Goal: Information Seeking & Learning: Learn about a topic

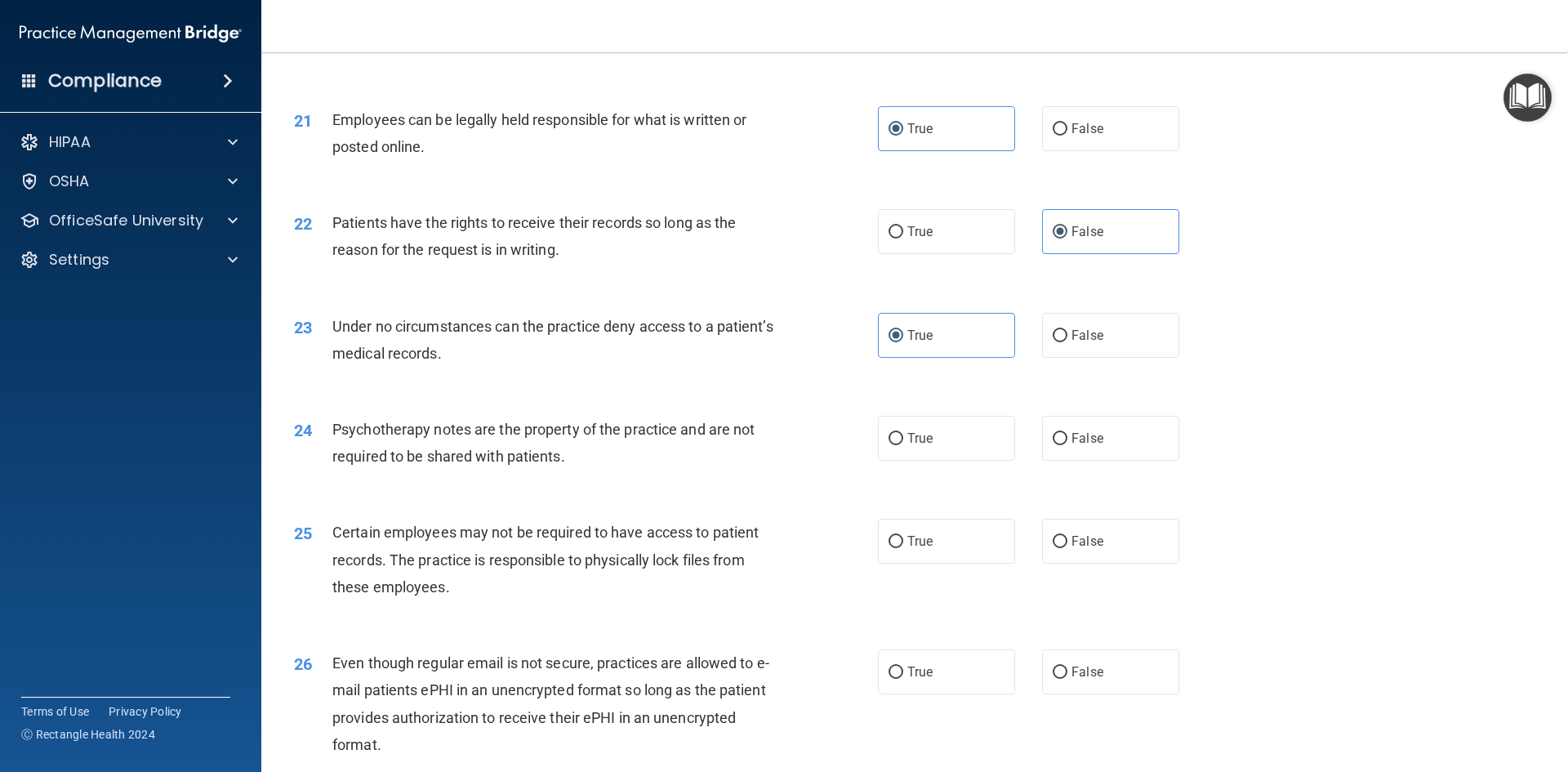
scroll to position [2696, 0]
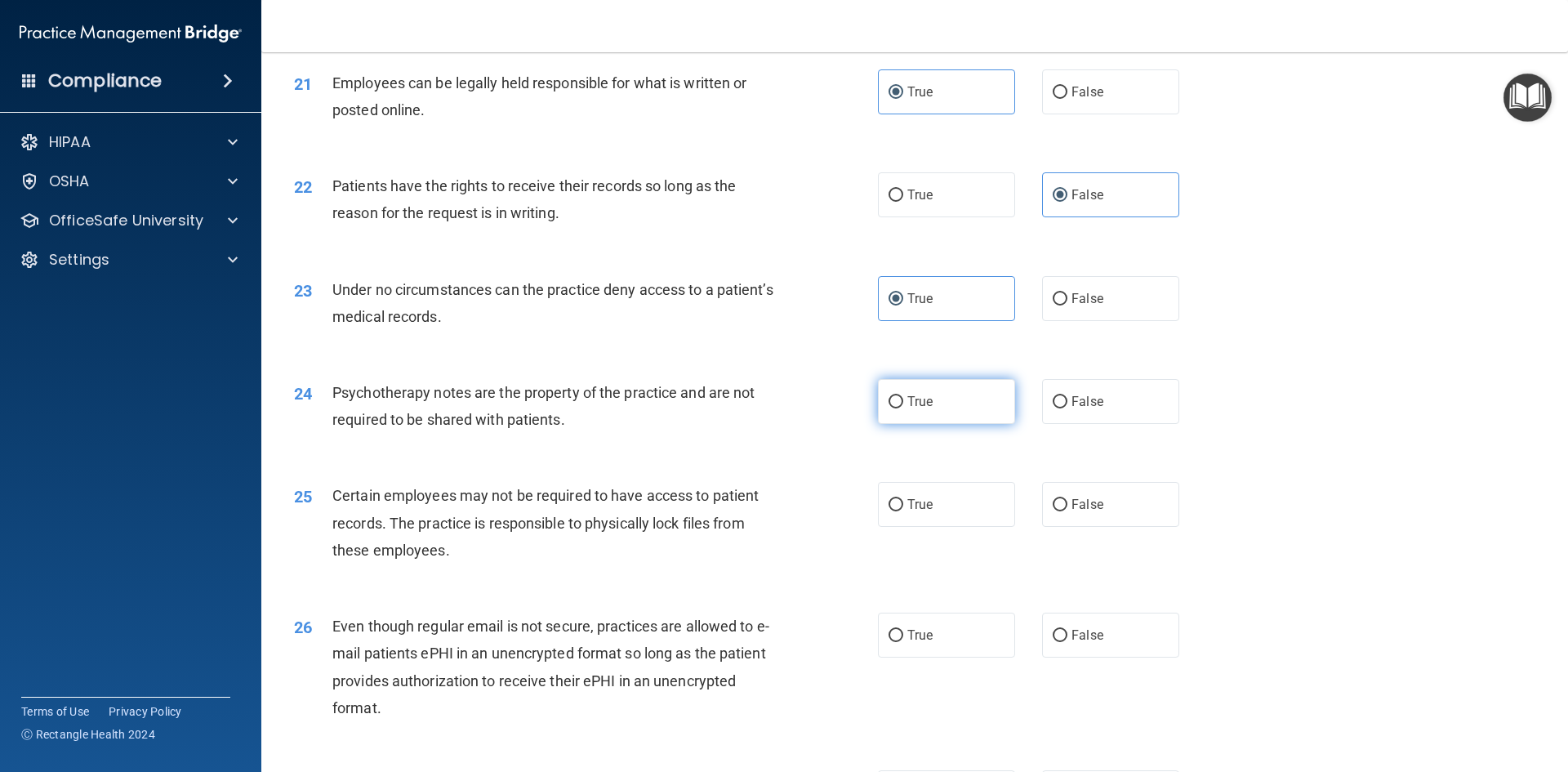
click at [951, 424] on label "True" at bounding box center [946, 402] width 137 height 45
click at [903, 408] on input "True" at bounding box center [896, 402] width 15 height 13
radio input "true"
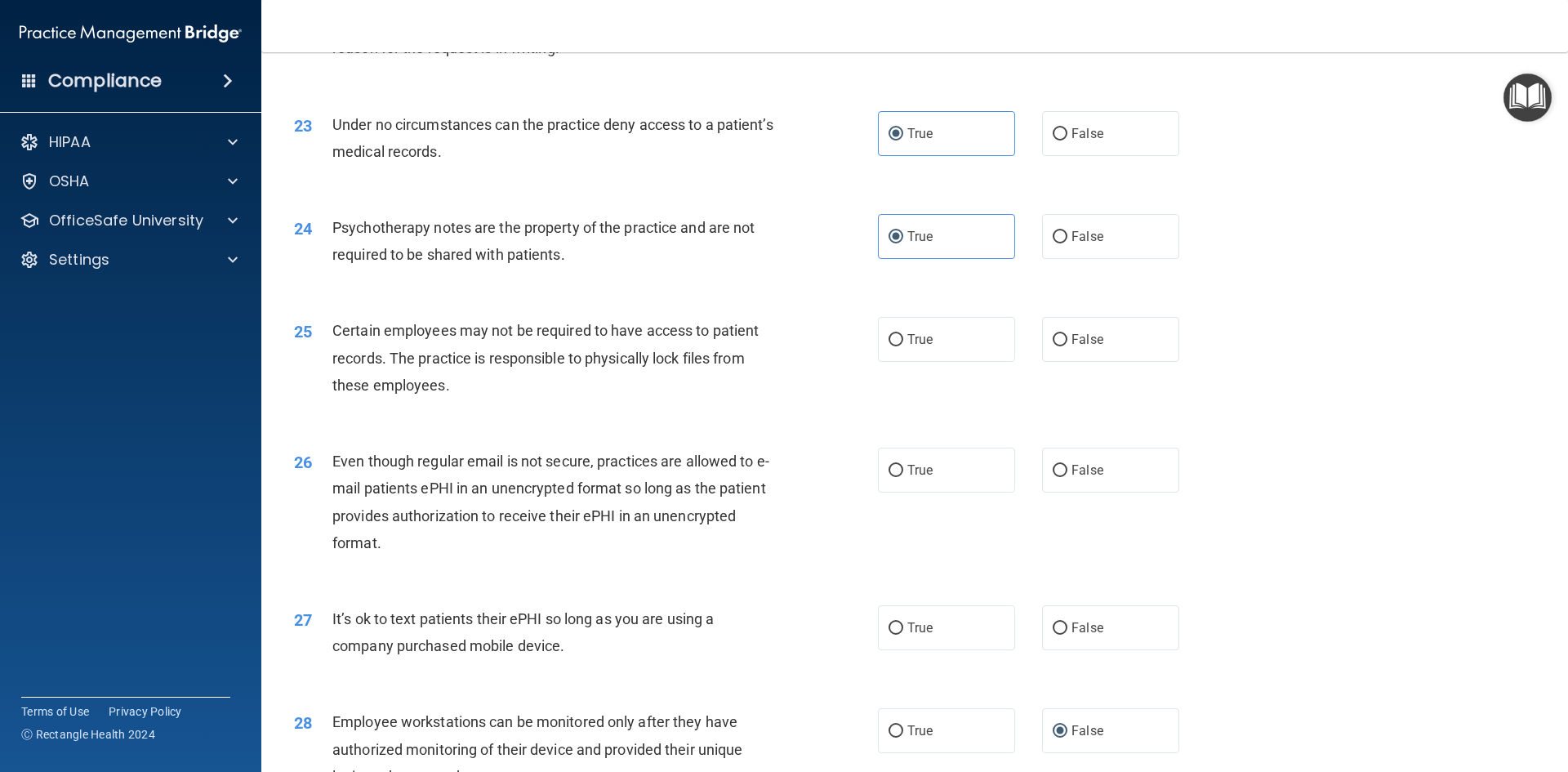
scroll to position [2858, 0]
click at [948, 364] on label "True" at bounding box center [946, 341] width 137 height 45
click at [903, 348] on input "True" at bounding box center [896, 341] width 15 height 13
radio input "true"
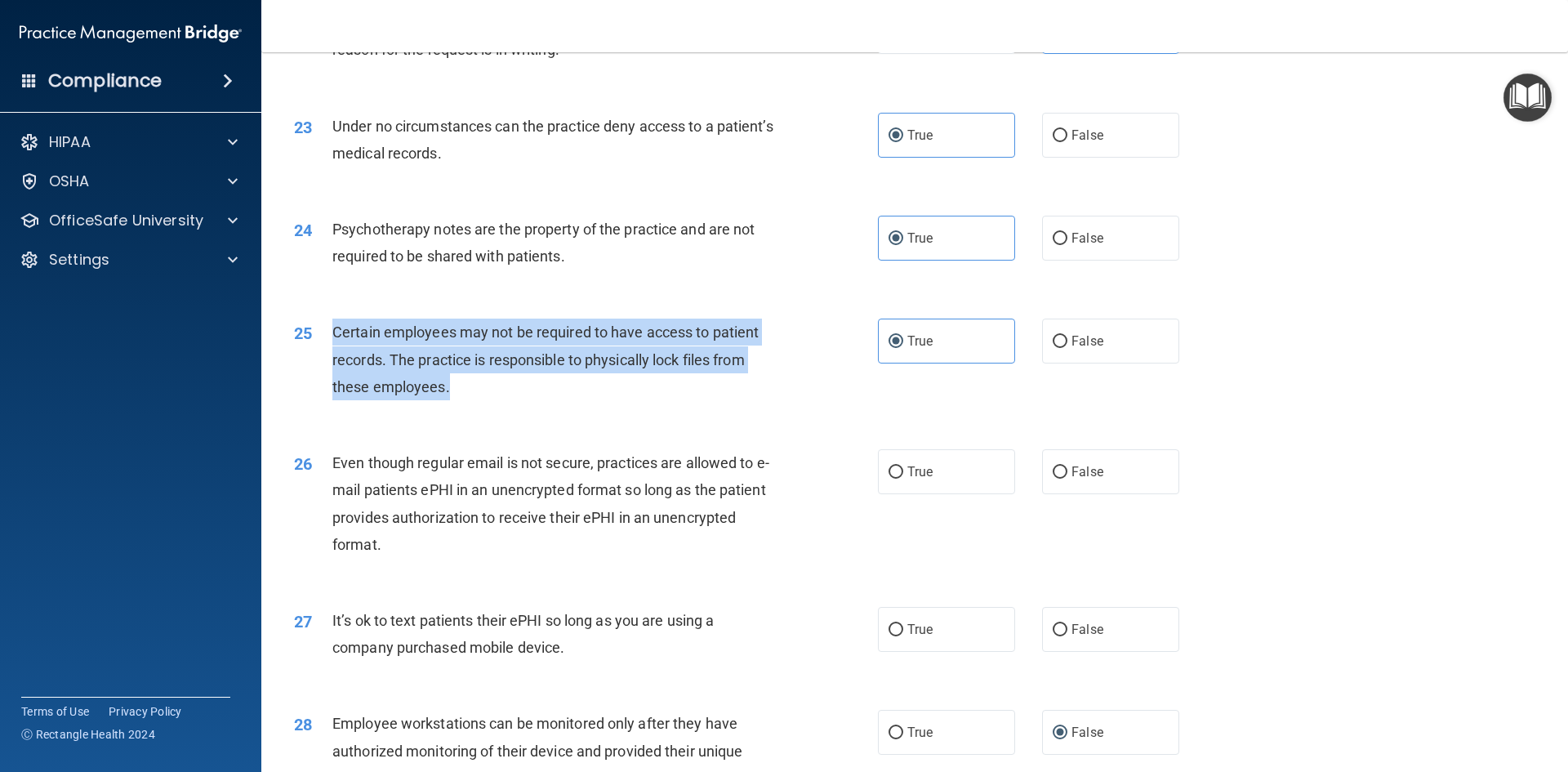
drag, startPoint x: 481, startPoint y: 419, endPoint x: 322, endPoint y: 354, distance: 171.8
click at [322, 354] on div "25 Certain employees may not be required to have access to patient records. The…" at bounding box center [586, 363] width 633 height 90
copy div "Certain employees may not be required to have access to patient records. The pr…"
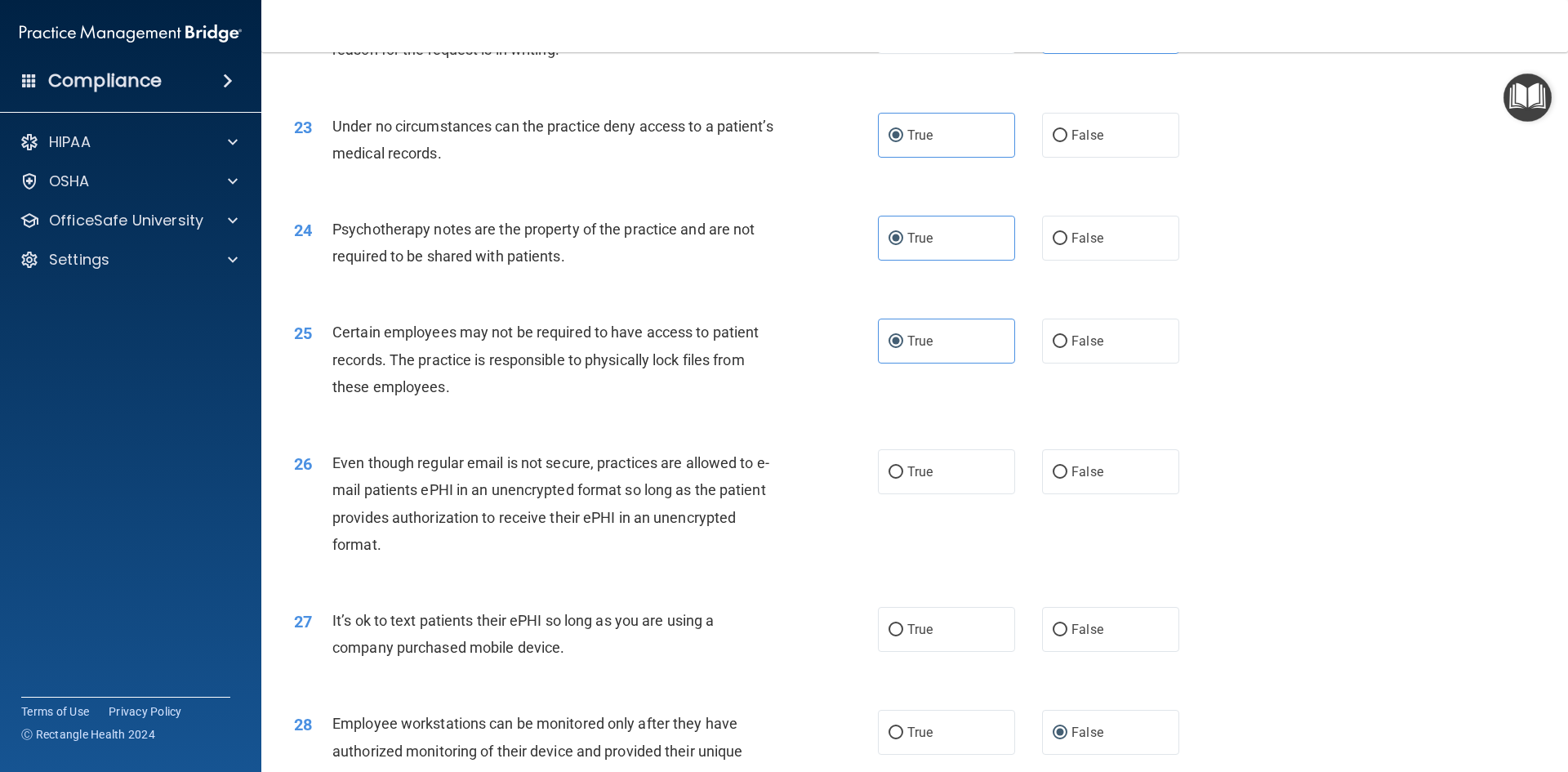
drag, startPoint x: 666, startPoint y: 546, endPoint x: 603, endPoint y: 555, distance: 63.6
click at [667, 541] on span "Even though regular email is not secure, practices are allowed to e-mail patien…" at bounding box center [551, 504] width 437 height 99
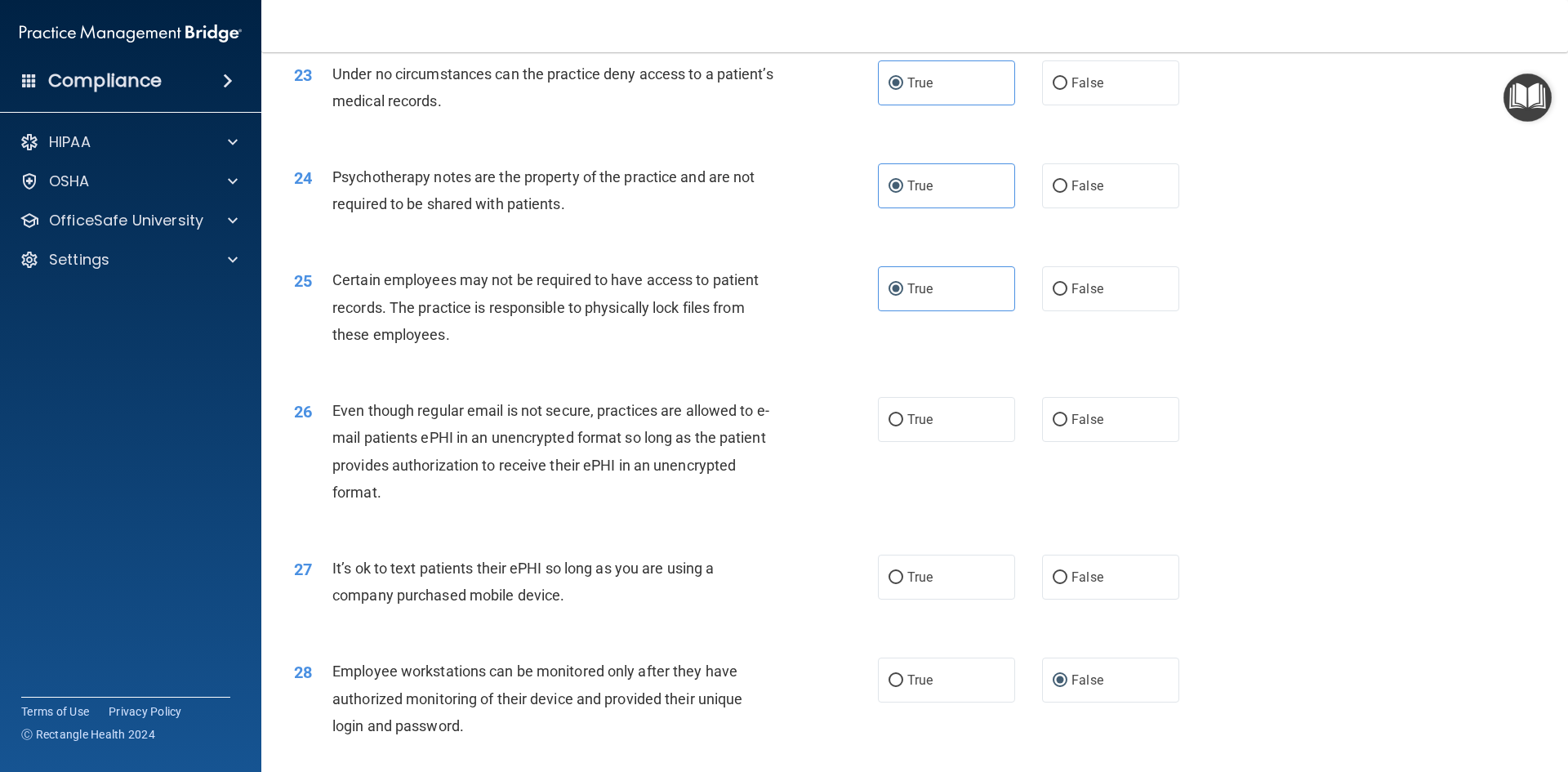
scroll to position [2940, 0]
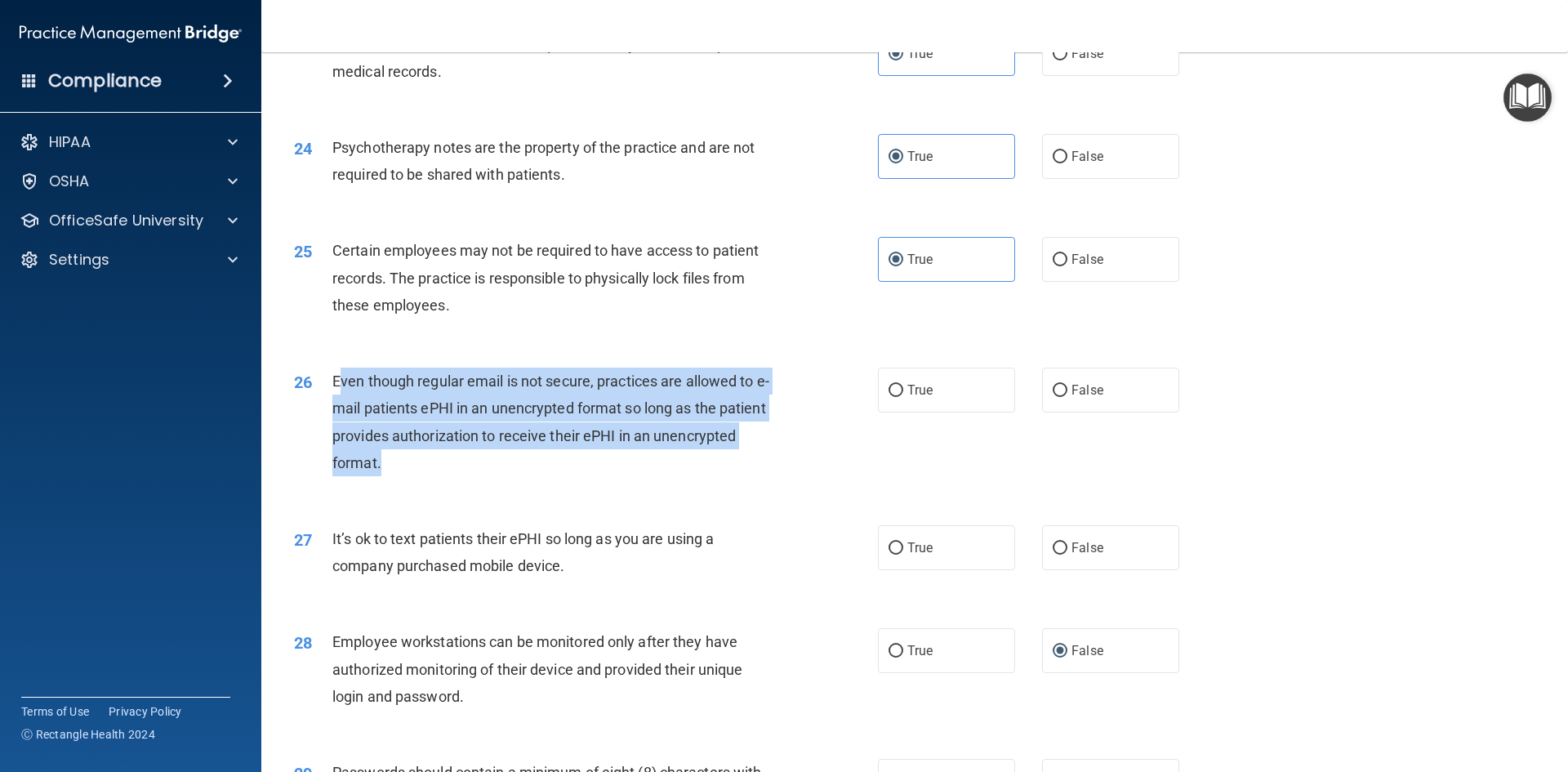
drag, startPoint x: 399, startPoint y: 495, endPoint x: 336, endPoint y: 415, distance: 101.8
click at [336, 415] on div "Even though regular email is not secure, practices are allowed to e-mail patien…" at bounding box center [561, 422] width 457 height 109
click at [402, 476] on div "Even though regular email is not secure, practices are allowed to e-mail patien…" at bounding box center [561, 422] width 457 height 109
drag, startPoint x: 401, startPoint y: 493, endPoint x: 331, endPoint y: 407, distance: 110.9
click at [331, 407] on div "26 Even though regular email is not secure, practices are allowed to e-mail pat…" at bounding box center [586, 425] width 633 height 117
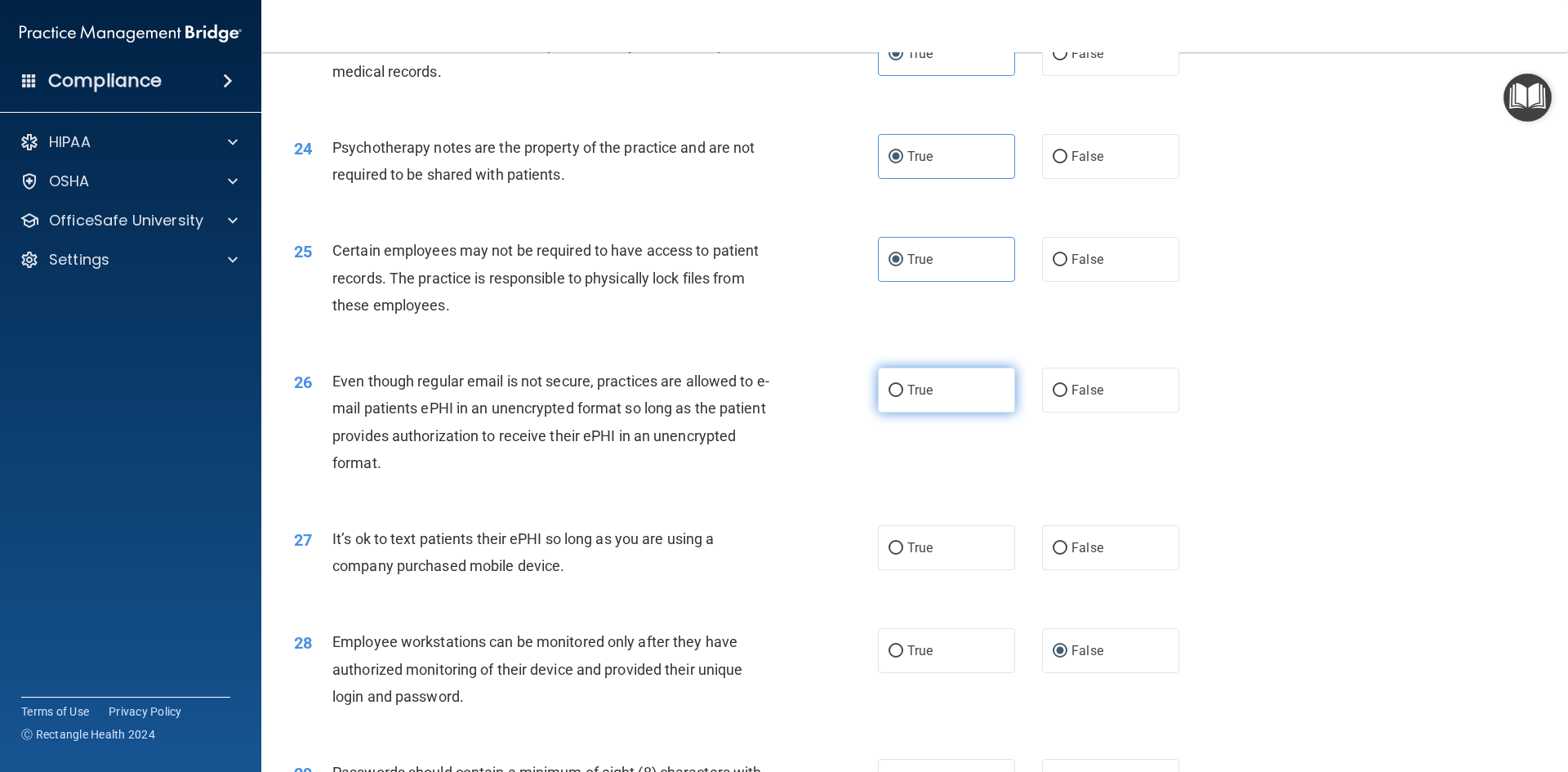
click at [904, 412] on label "True" at bounding box center [946, 390] width 137 height 45
click at [903, 397] on input "True" at bounding box center [896, 391] width 15 height 13
radio input "true"
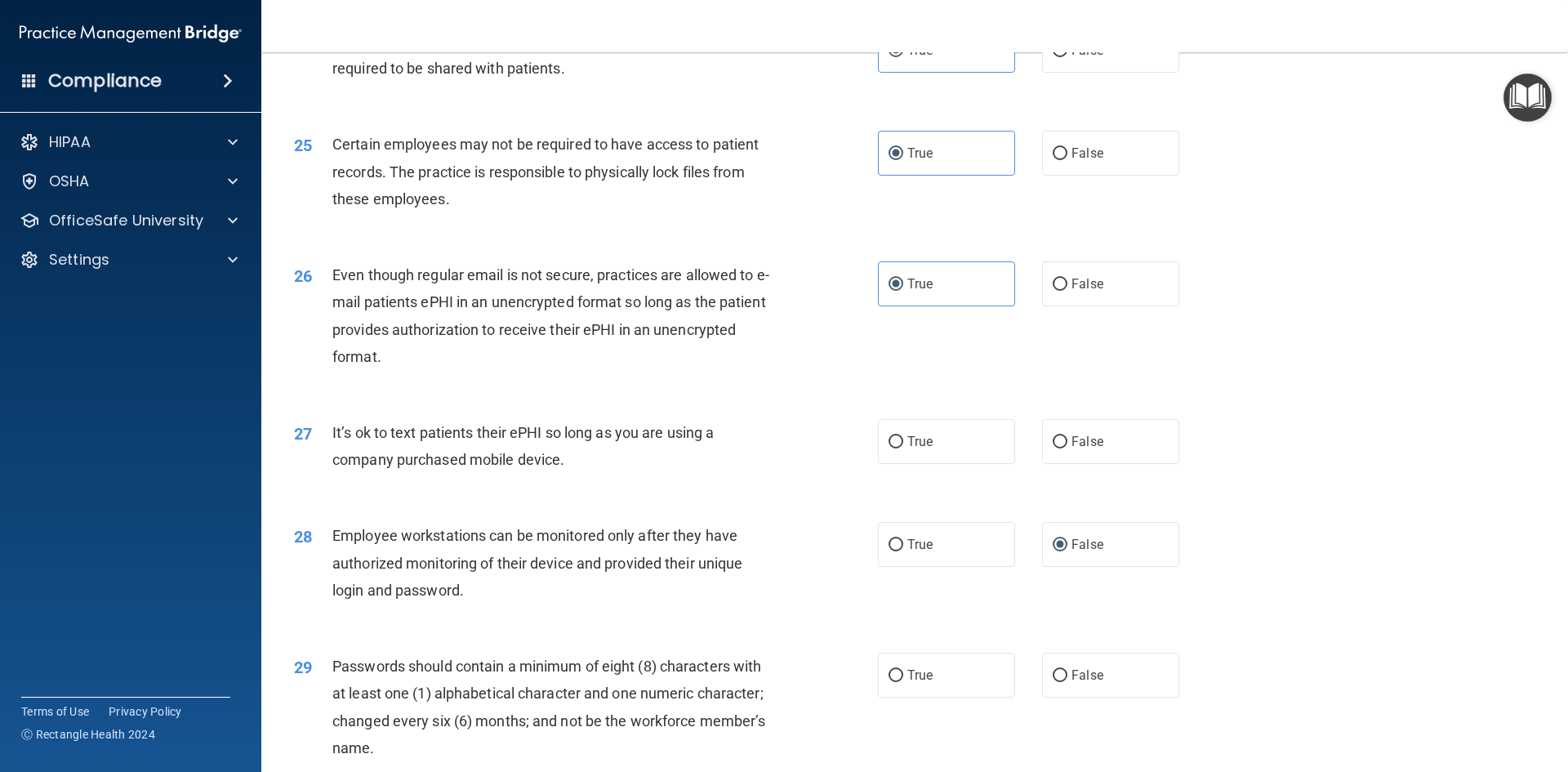
scroll to position [3104, 0]
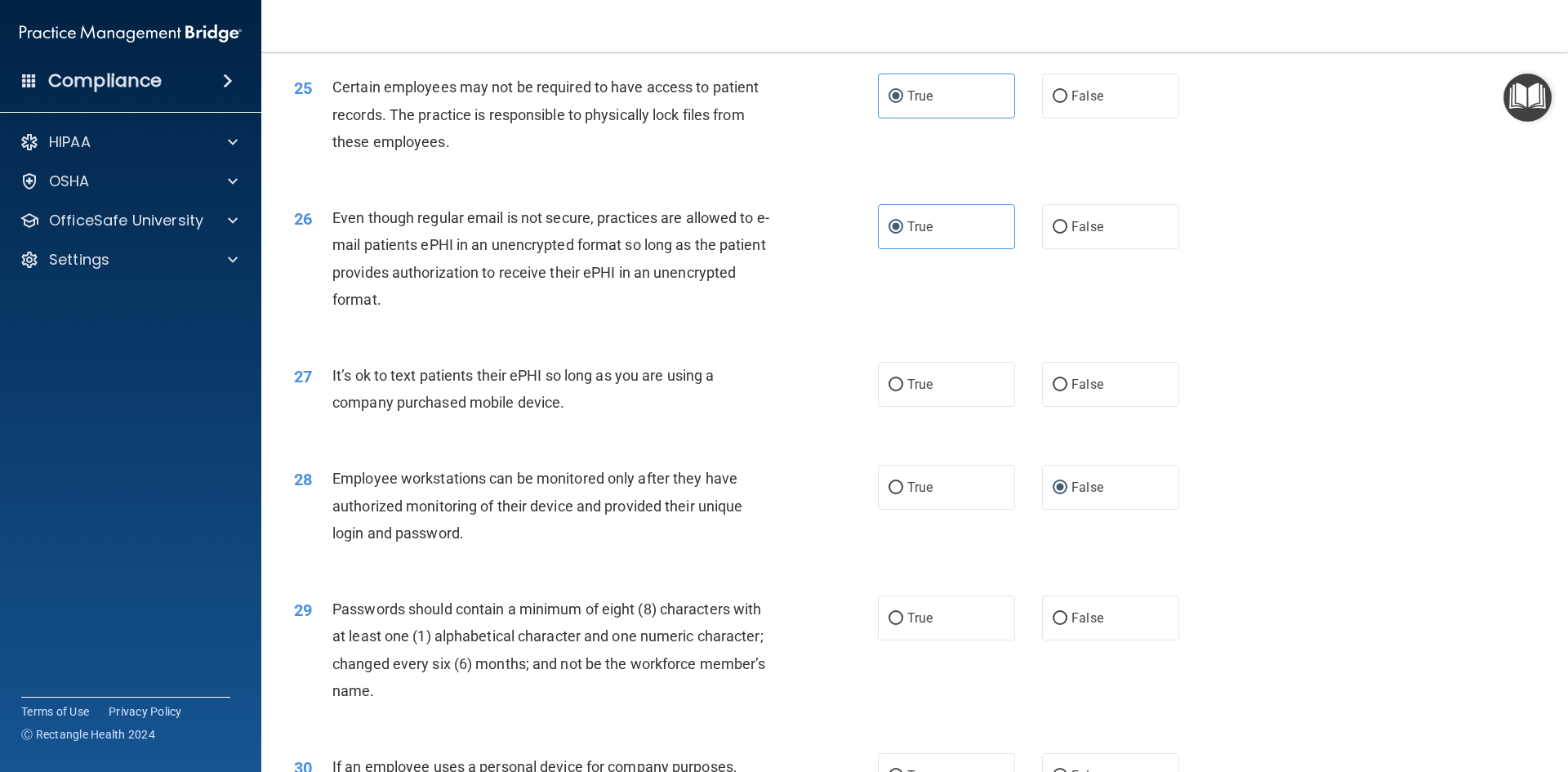
click at [567, 444] on div "27 It’s ok to text patients their ePHI so long as you are using a company purch…" at bounding box center [914, 392] width 1265 height 103
click at [962, 407] on label "True" at bounding box center [946, 385] width 137 height 45
click at [903, 391] on input "True" at bounding box center [896, 385] width 15 height 13
radio input "true"
drag, startPoint x: 598, startPoint y: 438, endPoint x: 332, endPoint y: 396, distance: 269.3
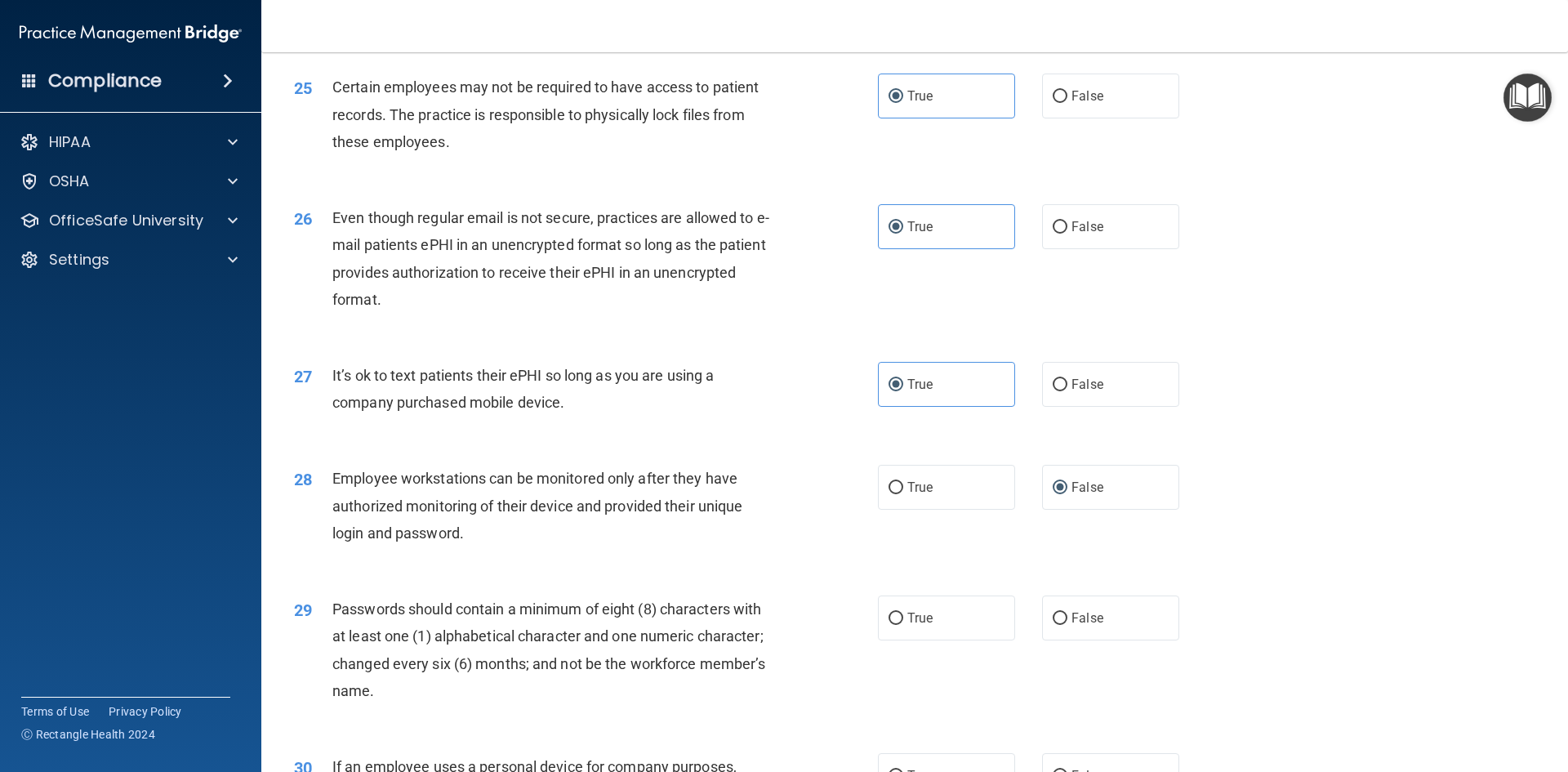
click at [333, 396] on div "It’s ok to text patients their ePHI so long as you are using a company purchase…" at bounding box center [561, 389] width 457 height 54
click at [579, 681] on span "Passwords should contain a minimum of eight (8) characters with at least one (1…" at bounding box center [549, 650] width 432 height 99
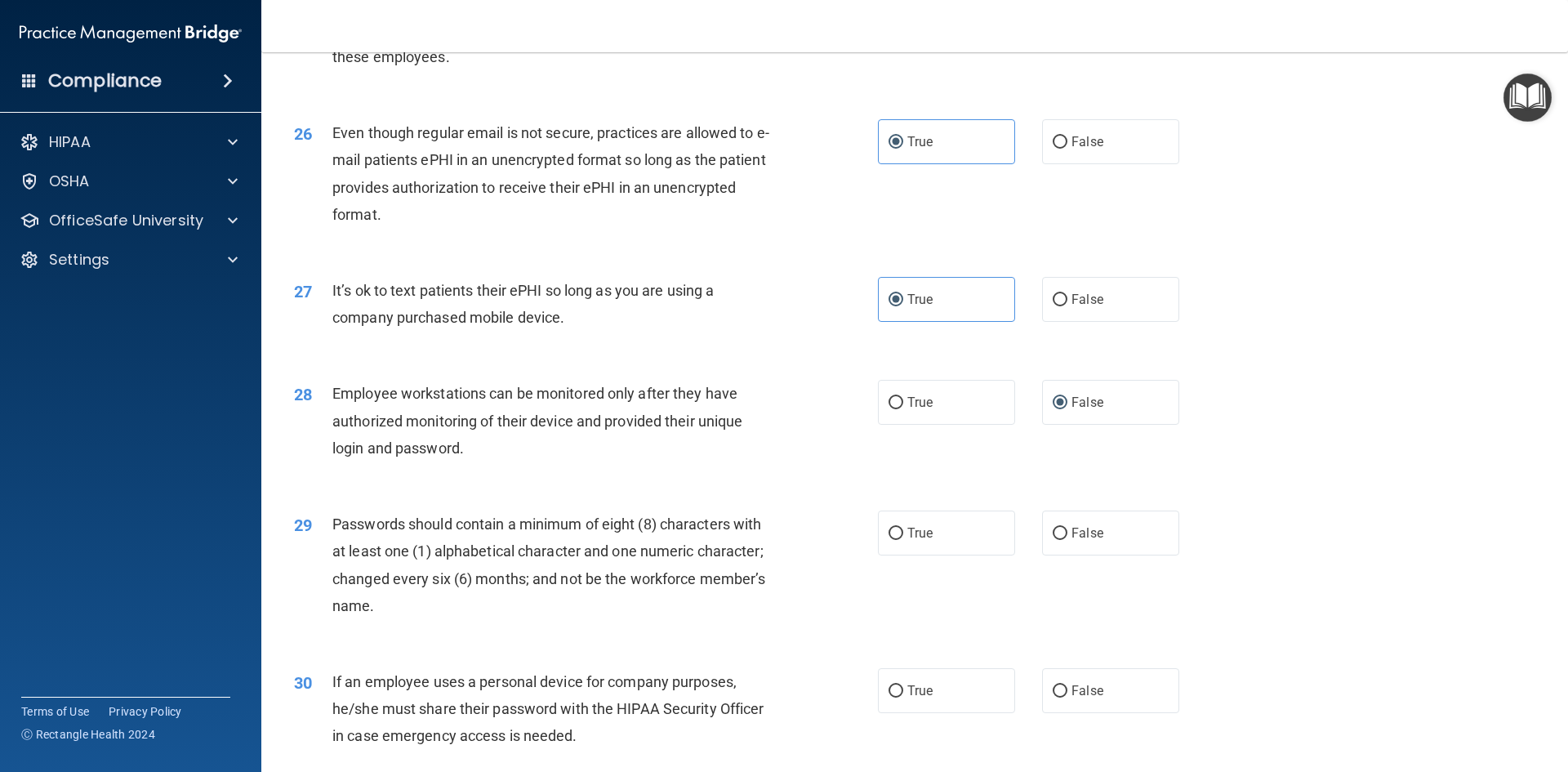
scroll to position [3267, 0]
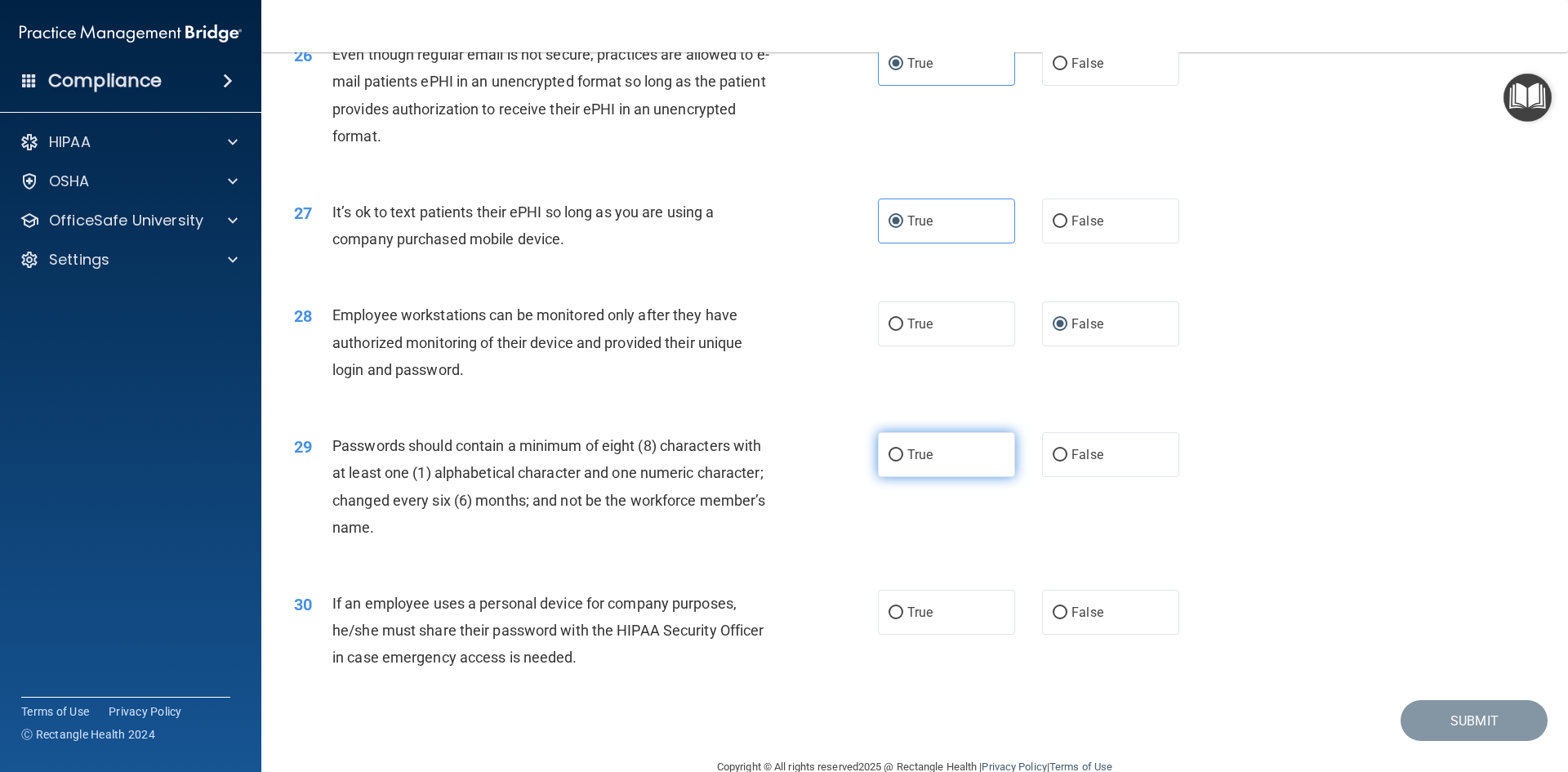
click at [903, 477] on label "True" at bounding box center [946, 454] width 137 height 45
click at [903, 462] on input "True" at bounding box center [896, 455] width 15 height 13
radio input "true"
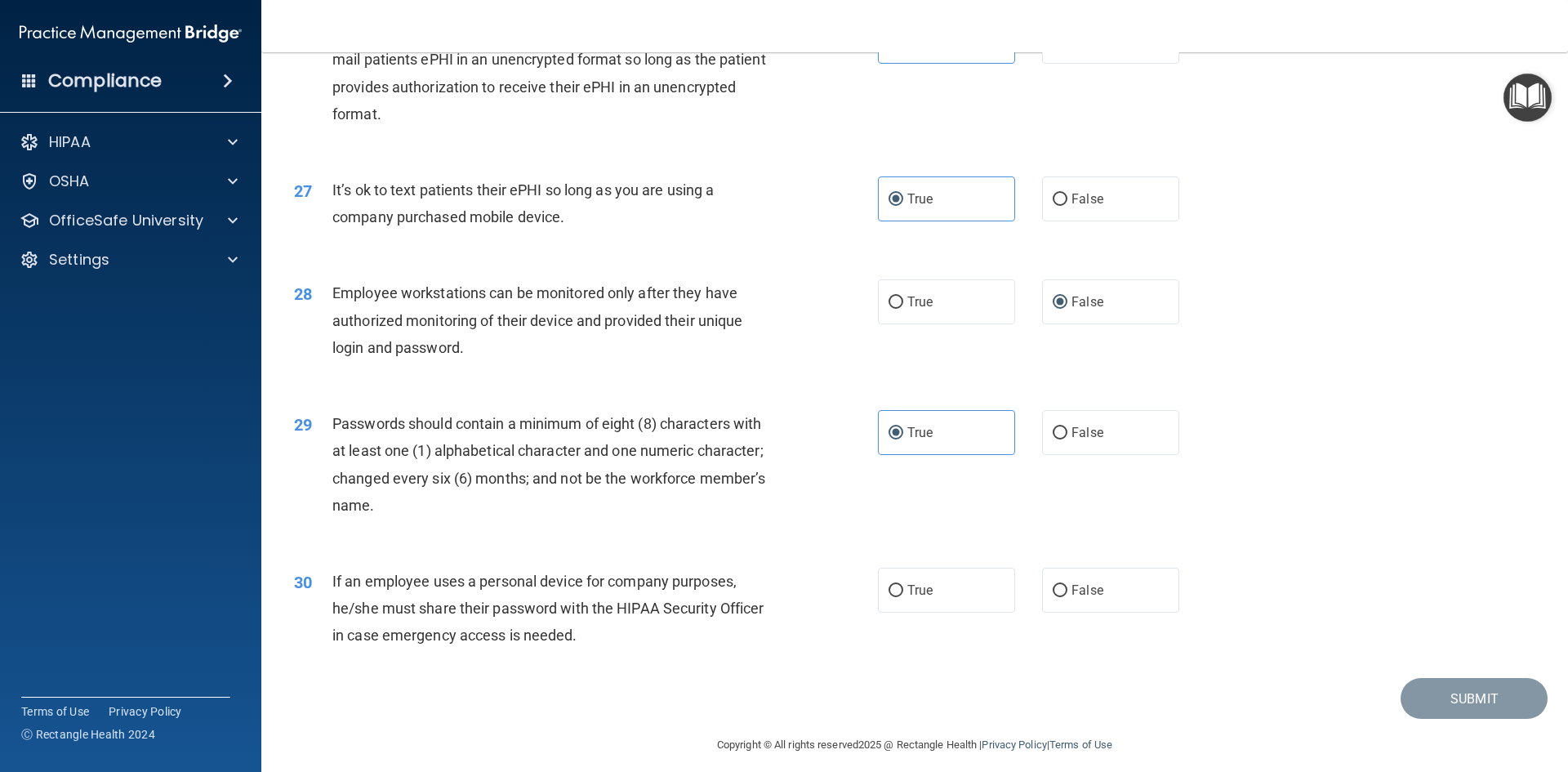
scroll to position [3329, 0]
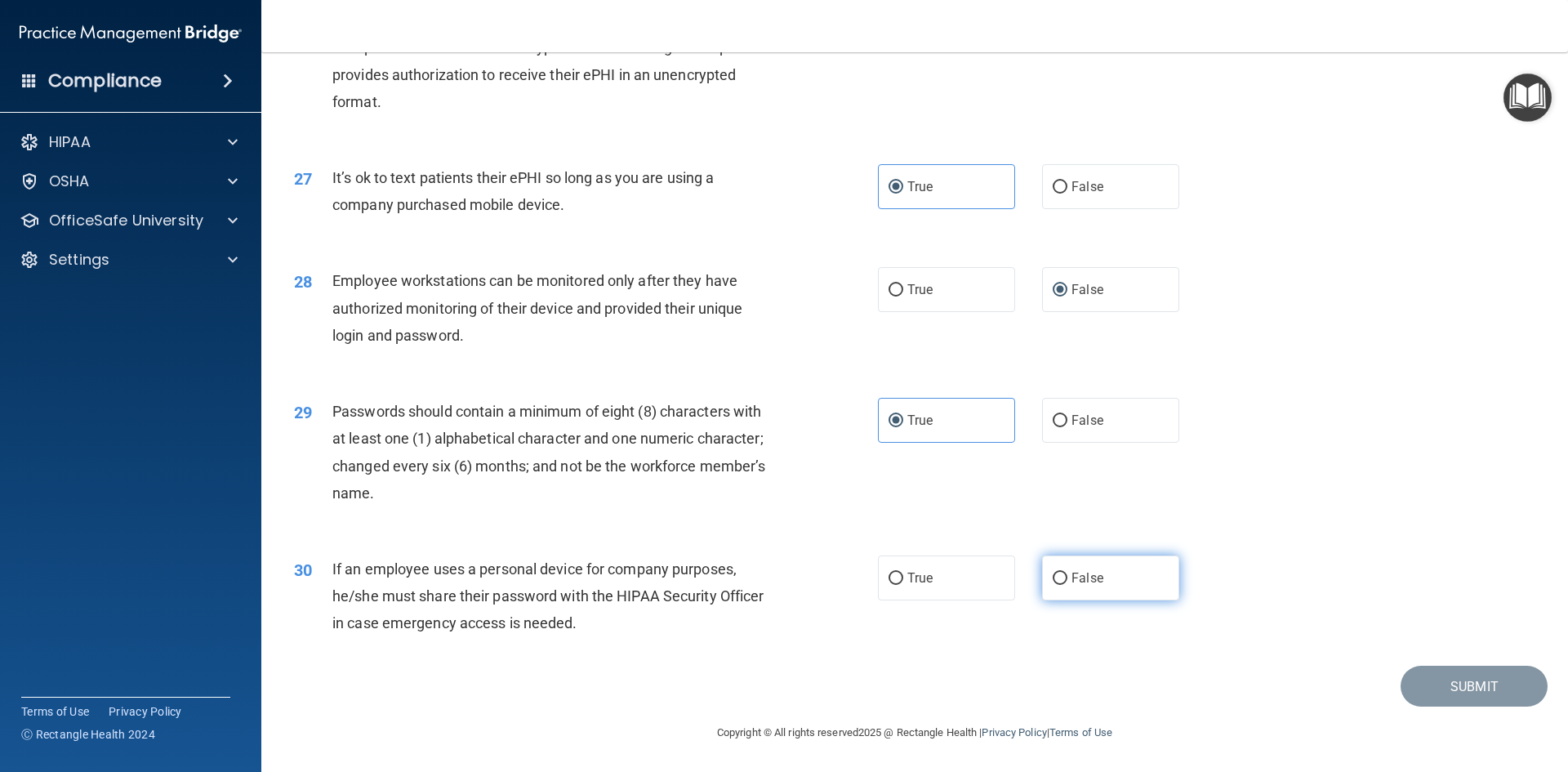
click at [1064, 592] on label "False" at bounding box center [1110, 578] width 137 height 45
click at [1064, 585] on input "False" at bounding box center [1060, 578] width 15 height 13
radio input "true"
click at [1452, 683] on button "Submit" at bounding box center [1473, 687] width 147 height 42
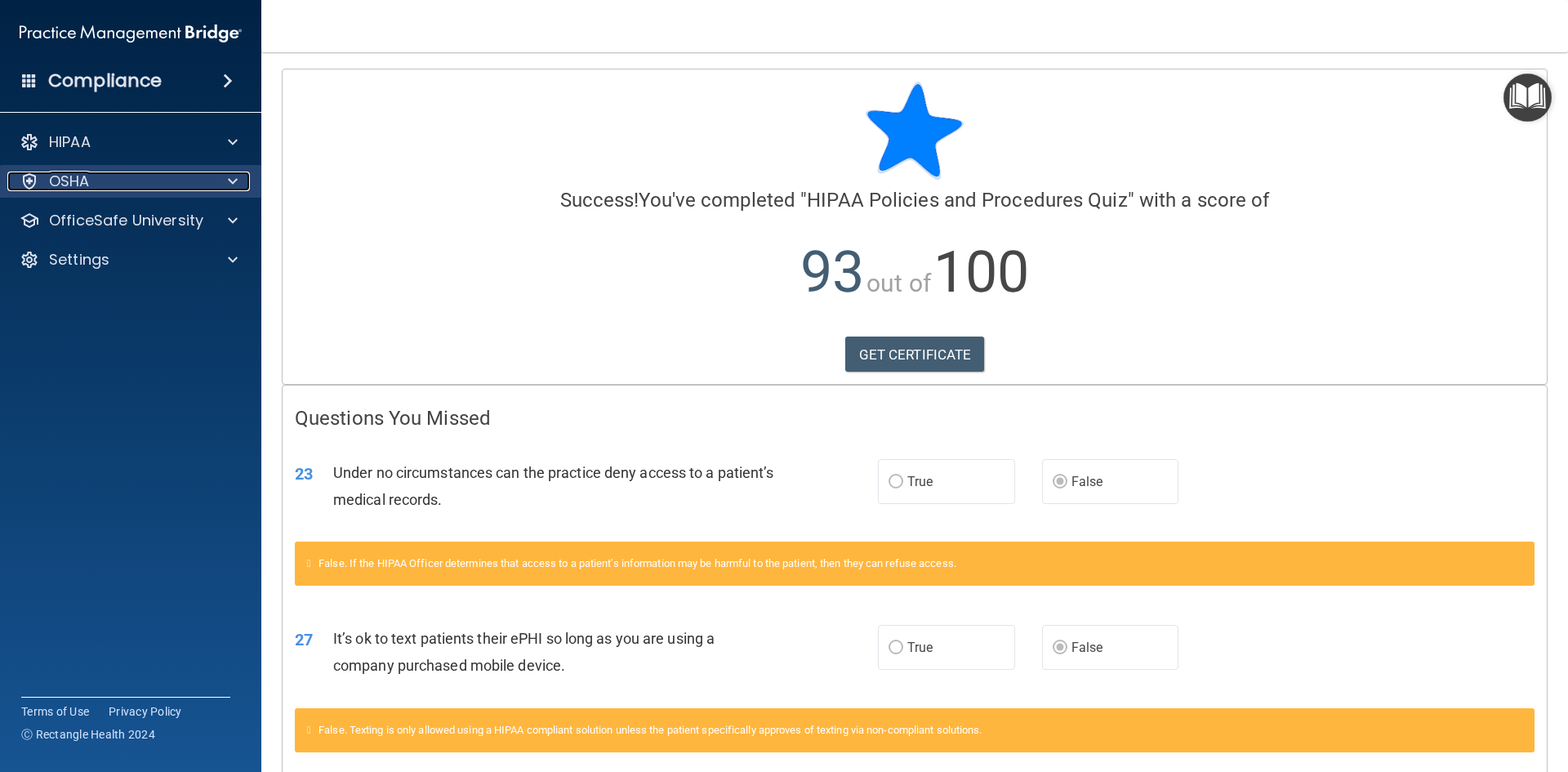
click at [139, 173] on div "OSHA" at bounding box center [109, 181] width 203 height 19
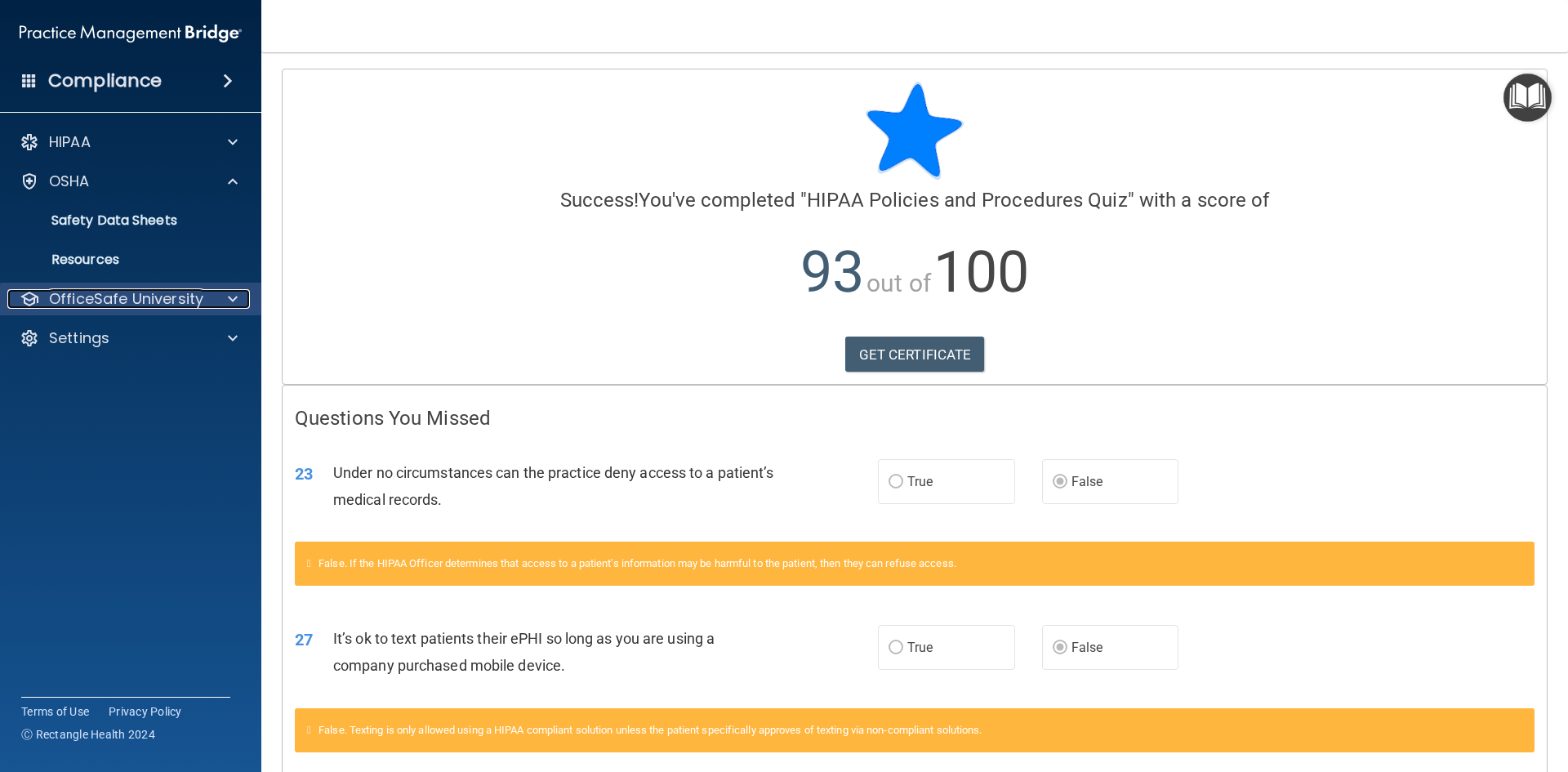
click at [175, 299] on p "OfficeSafe University" at bounding box center [126, 298] width 154 height 19
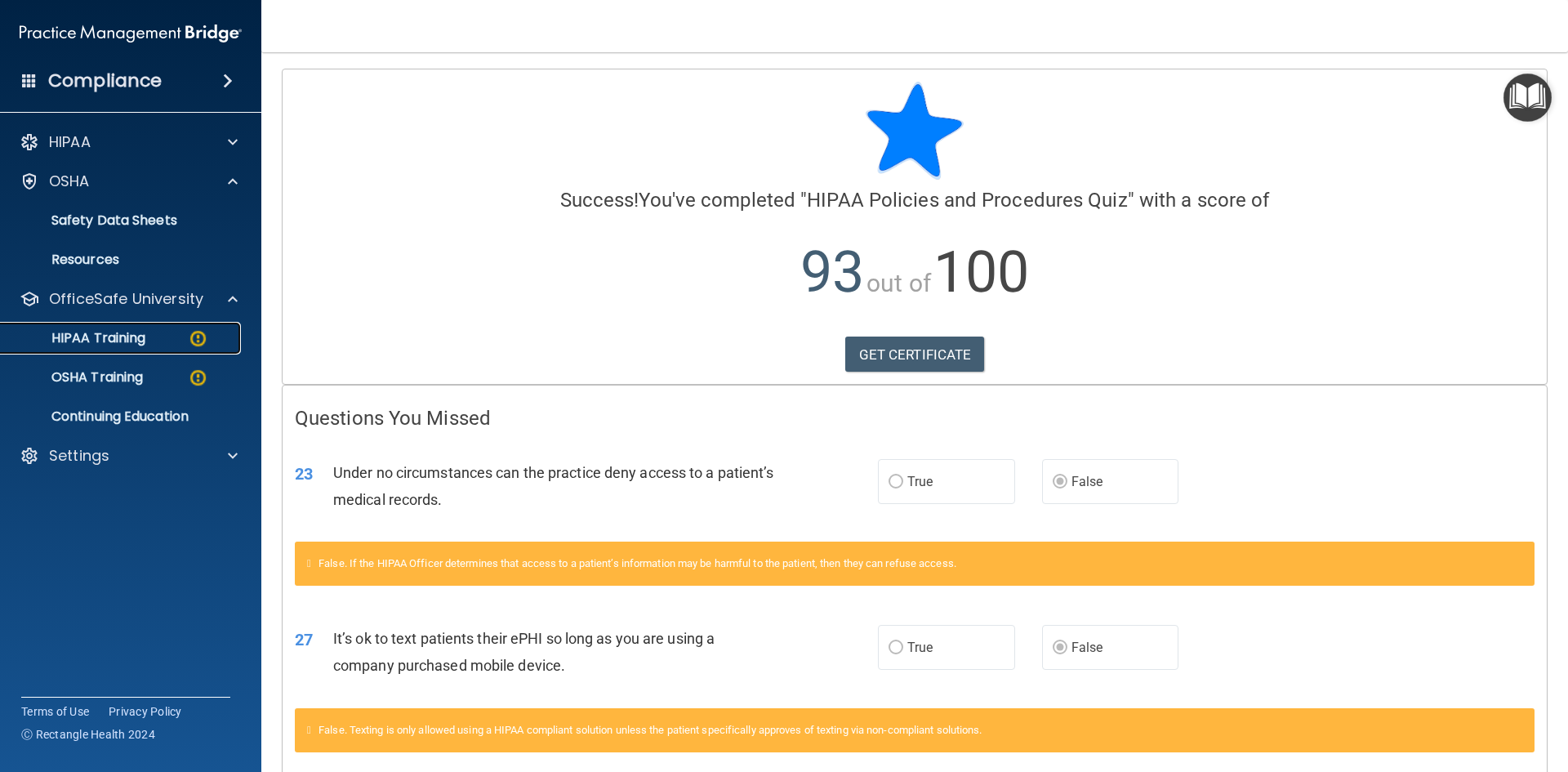
click at [146, 349] on link "HIPAA Training" at bounding box center [112, 338] width 257 height 33
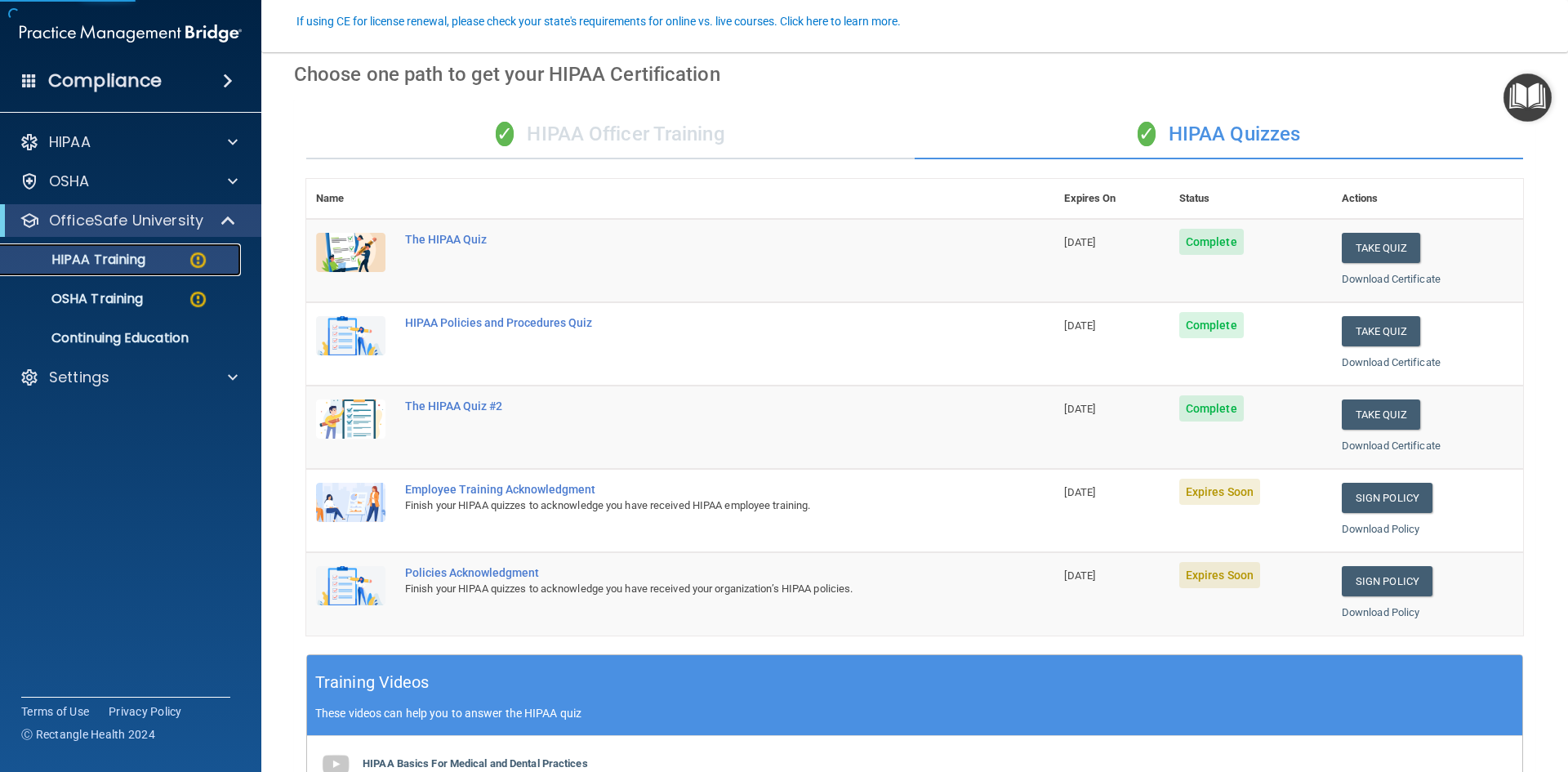
scroll to position [163, 0]
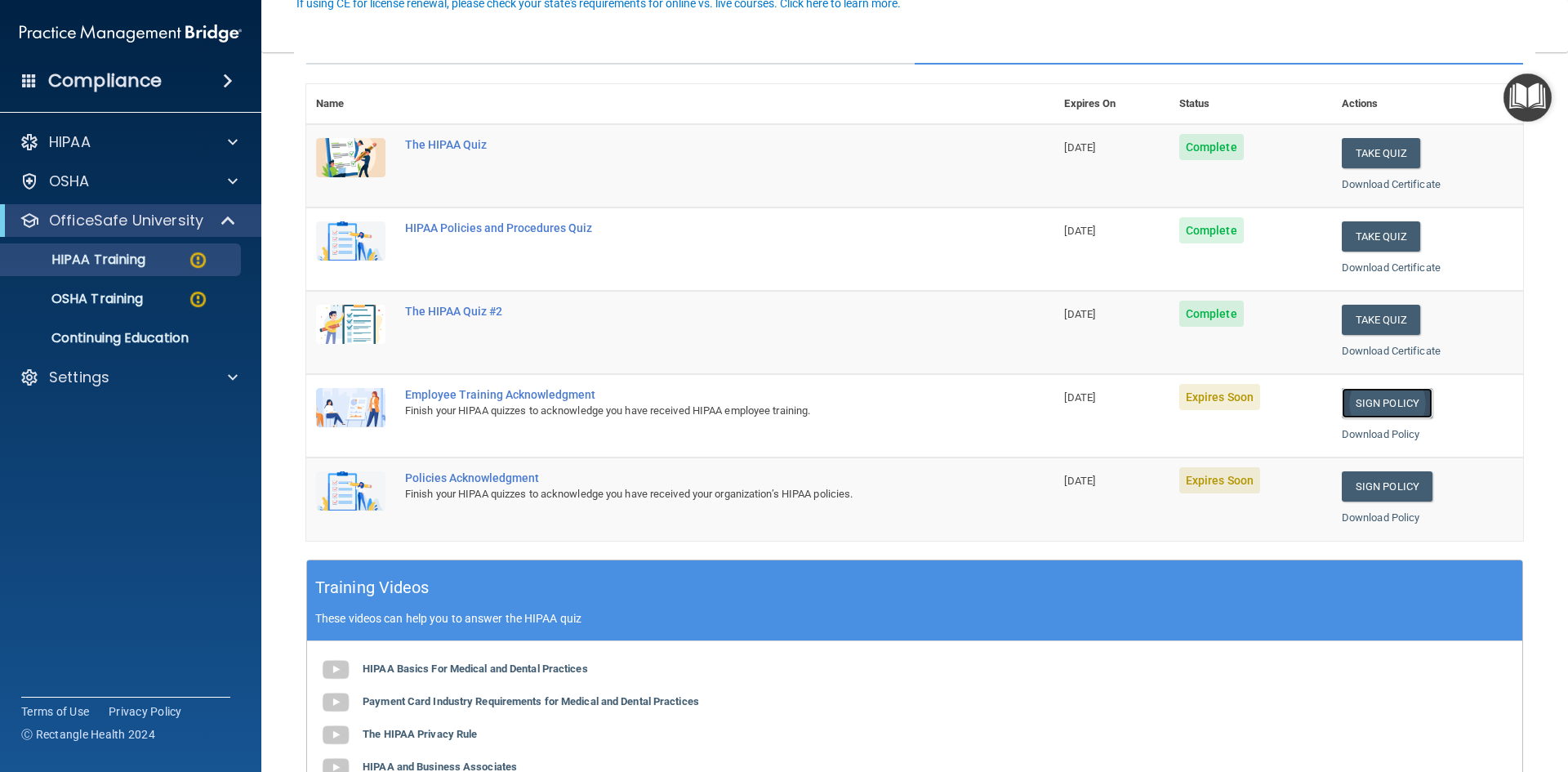
click at [1351, 402] on link "Sign Policy" at bounding box center [1387, 403] width 91 height 30
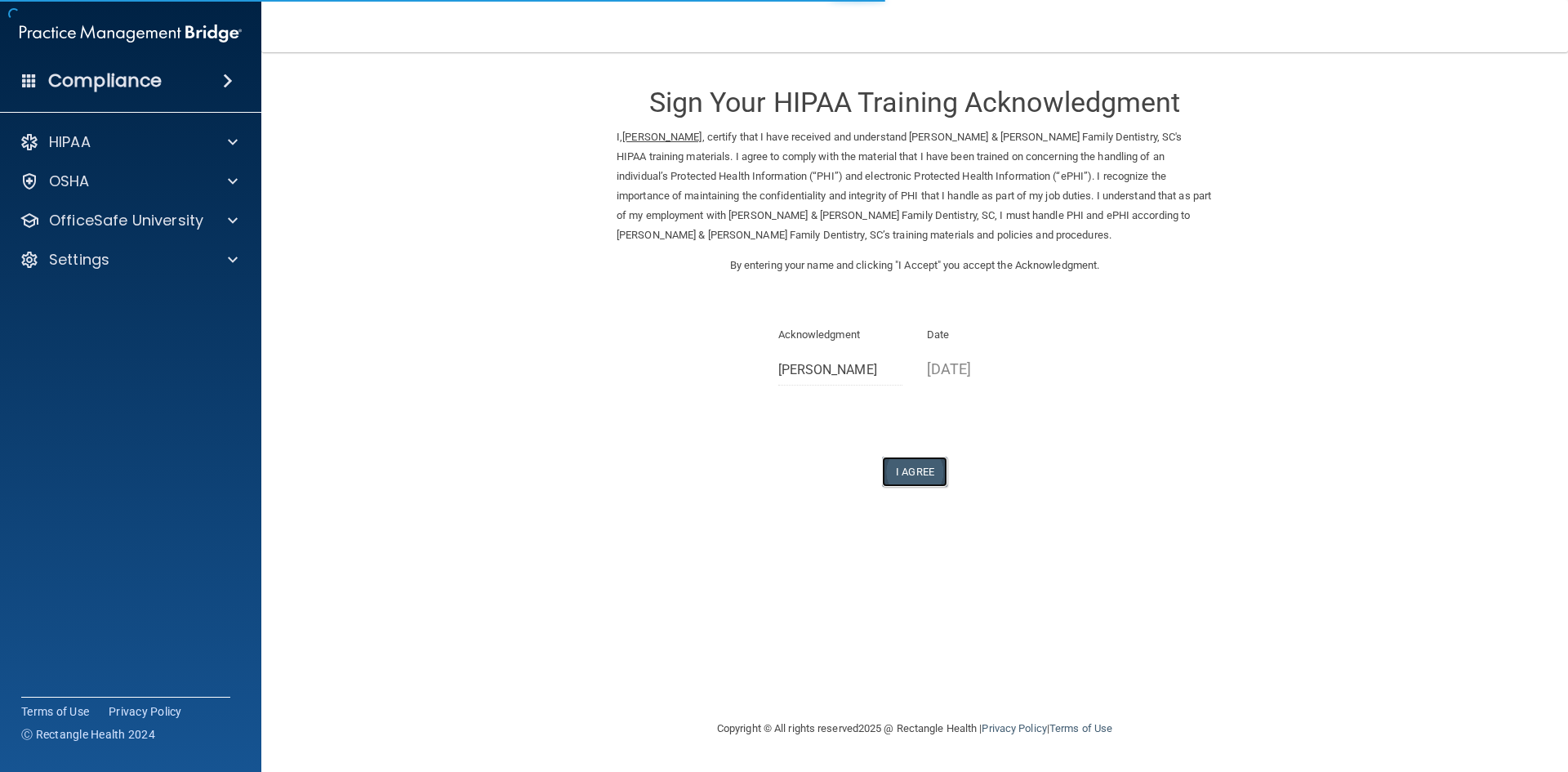
click at [908, 467] on button "I Agree" at bounding box center [914, 472] width 65 height 30
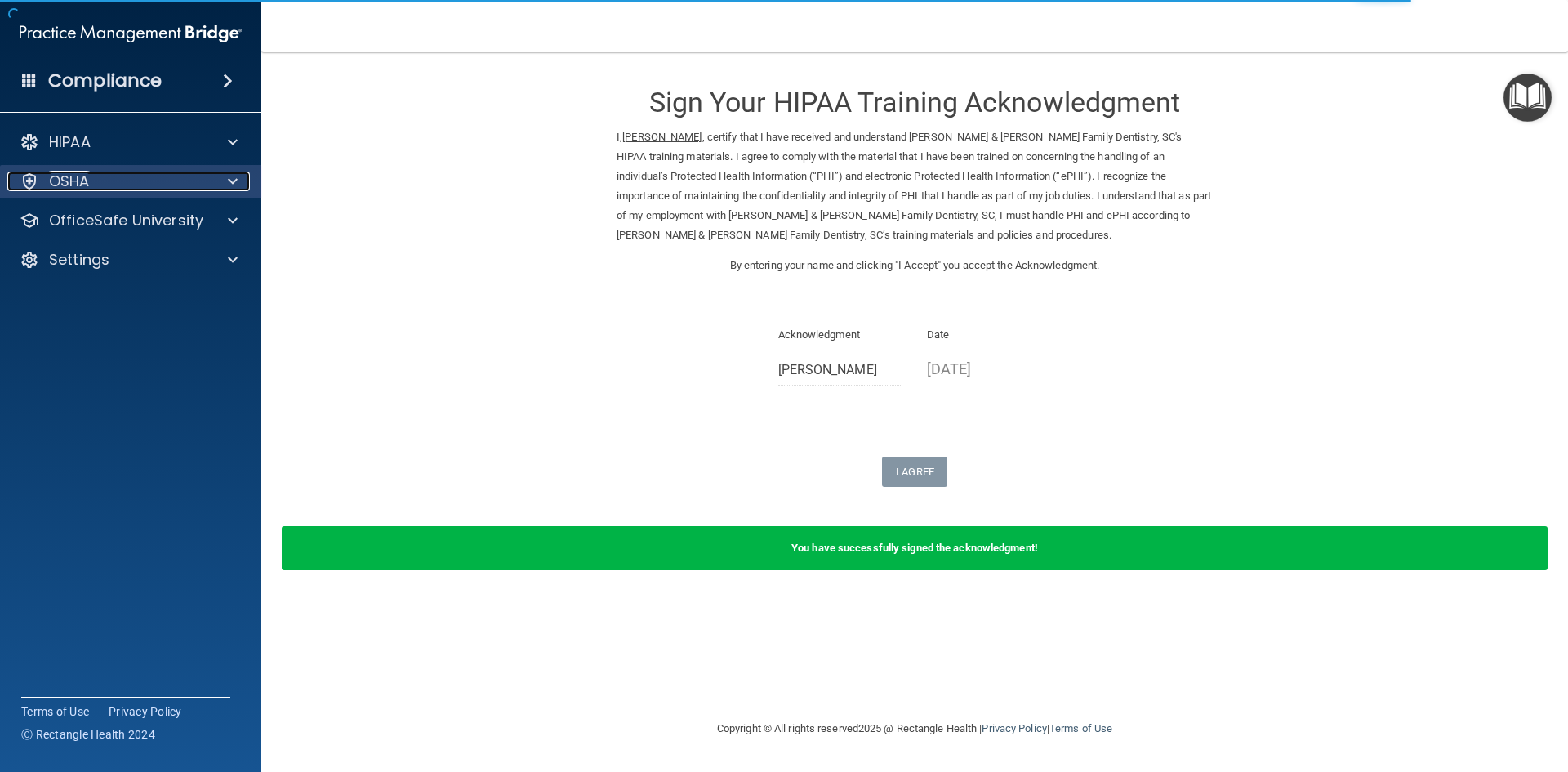
click at [230, 186] on span at bounding box center [233, 181] width 10 height 19
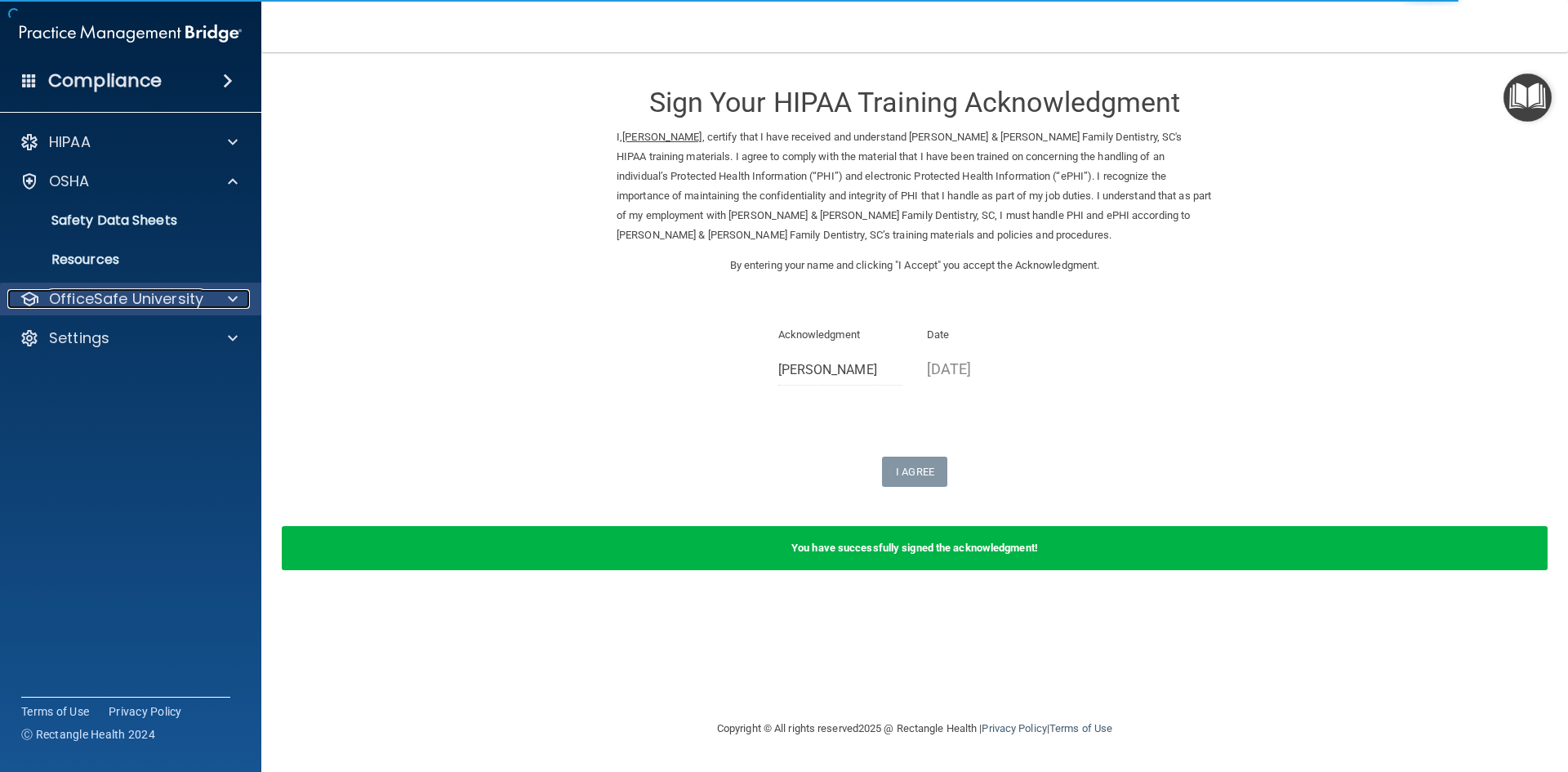
click at [217, 292] on div at bounding box center [230, 298] width 41 height 19
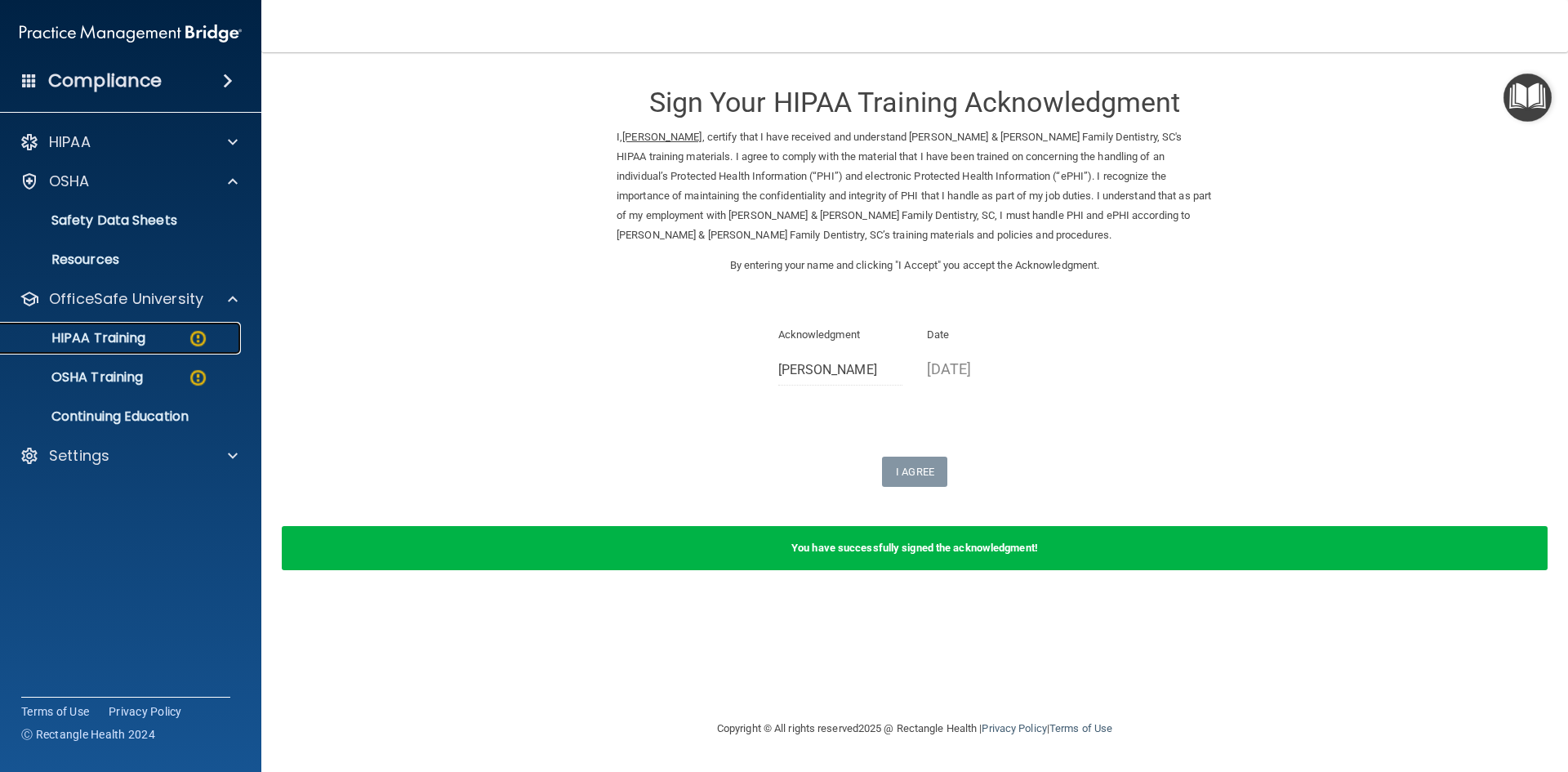
click at [162, 338] on div "HIPAA Training" at bounding box center [122, 338] width 223 height 16
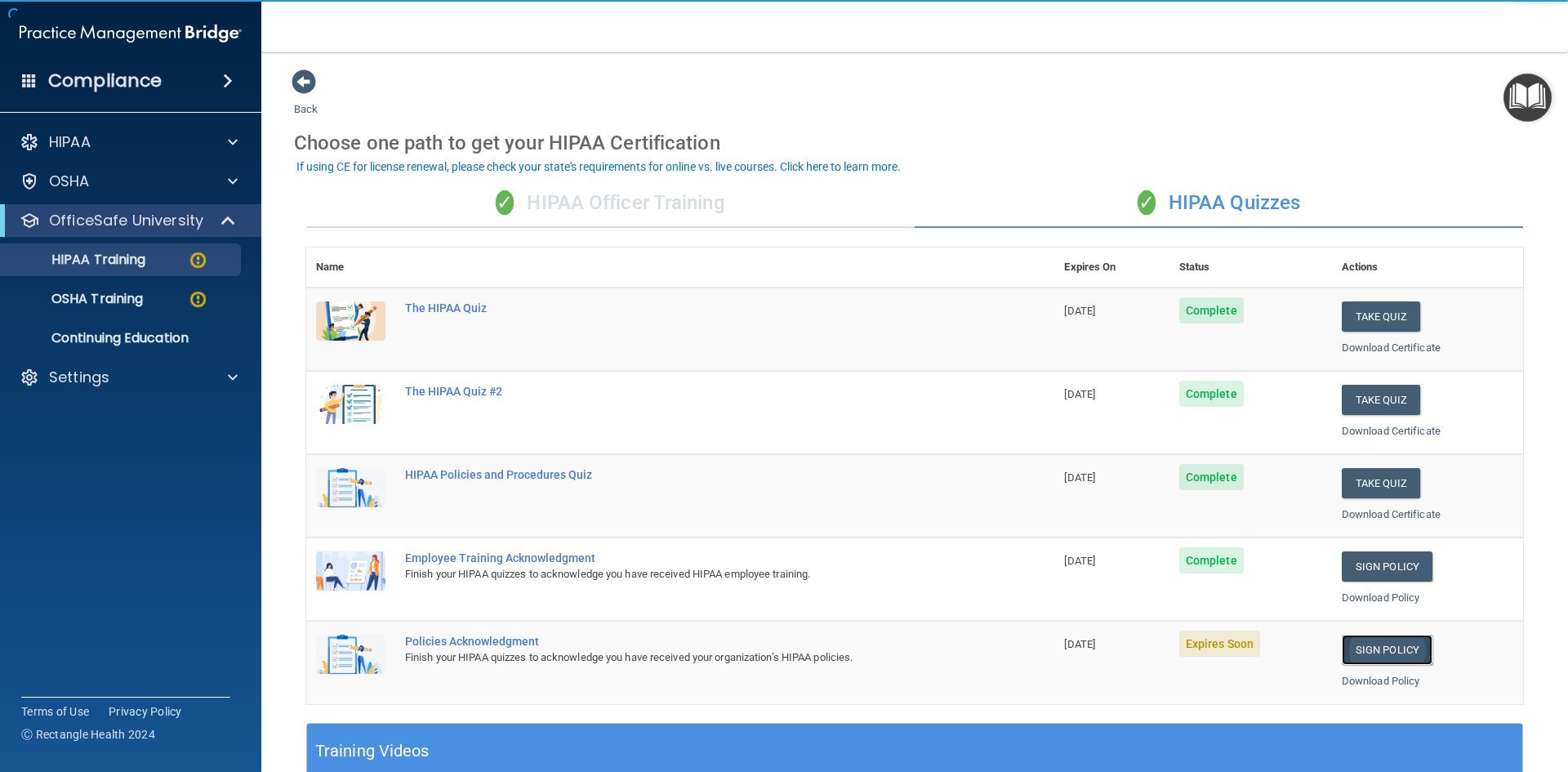
click at [1367, 650] on link "Sign Policy" at bounding box center [1387, 650] width 91 height 30
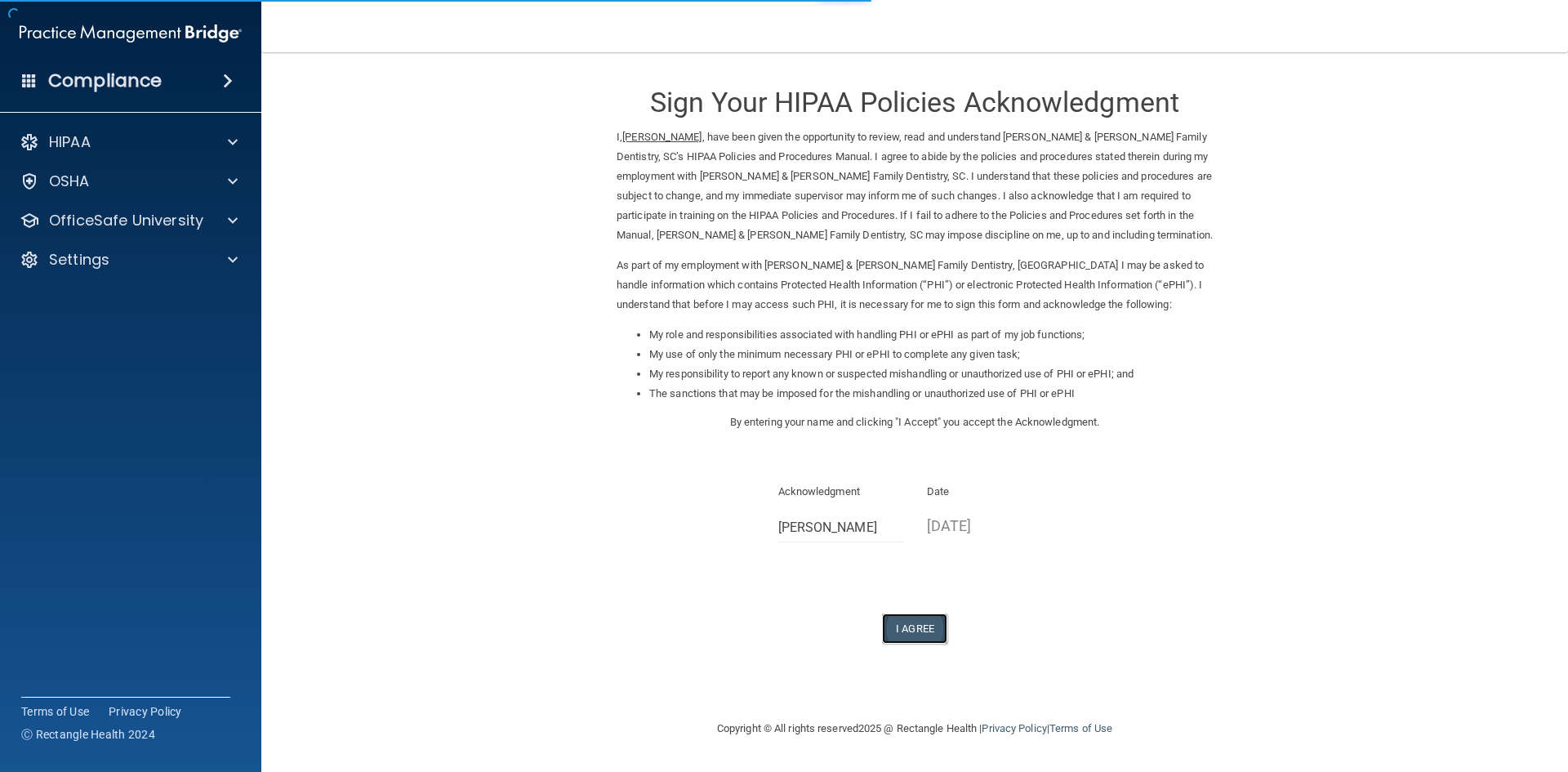
click at [906, 633] on button "I Agree" at bounding box center [914, 629] width 65 height 30
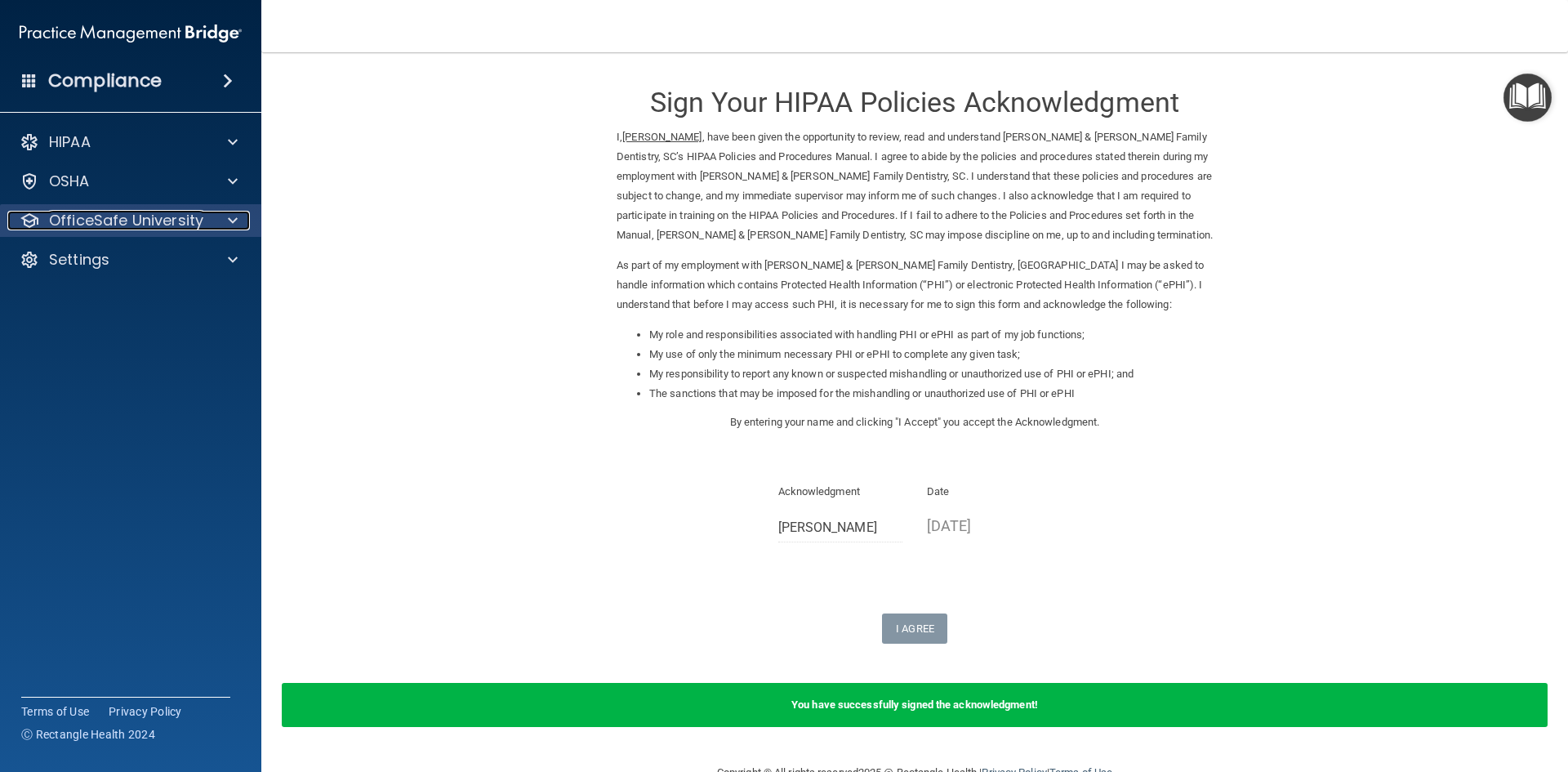
click at [196, 222] on p "OfficeSafe University" at bounding box center [126, 220] width 154 height 19
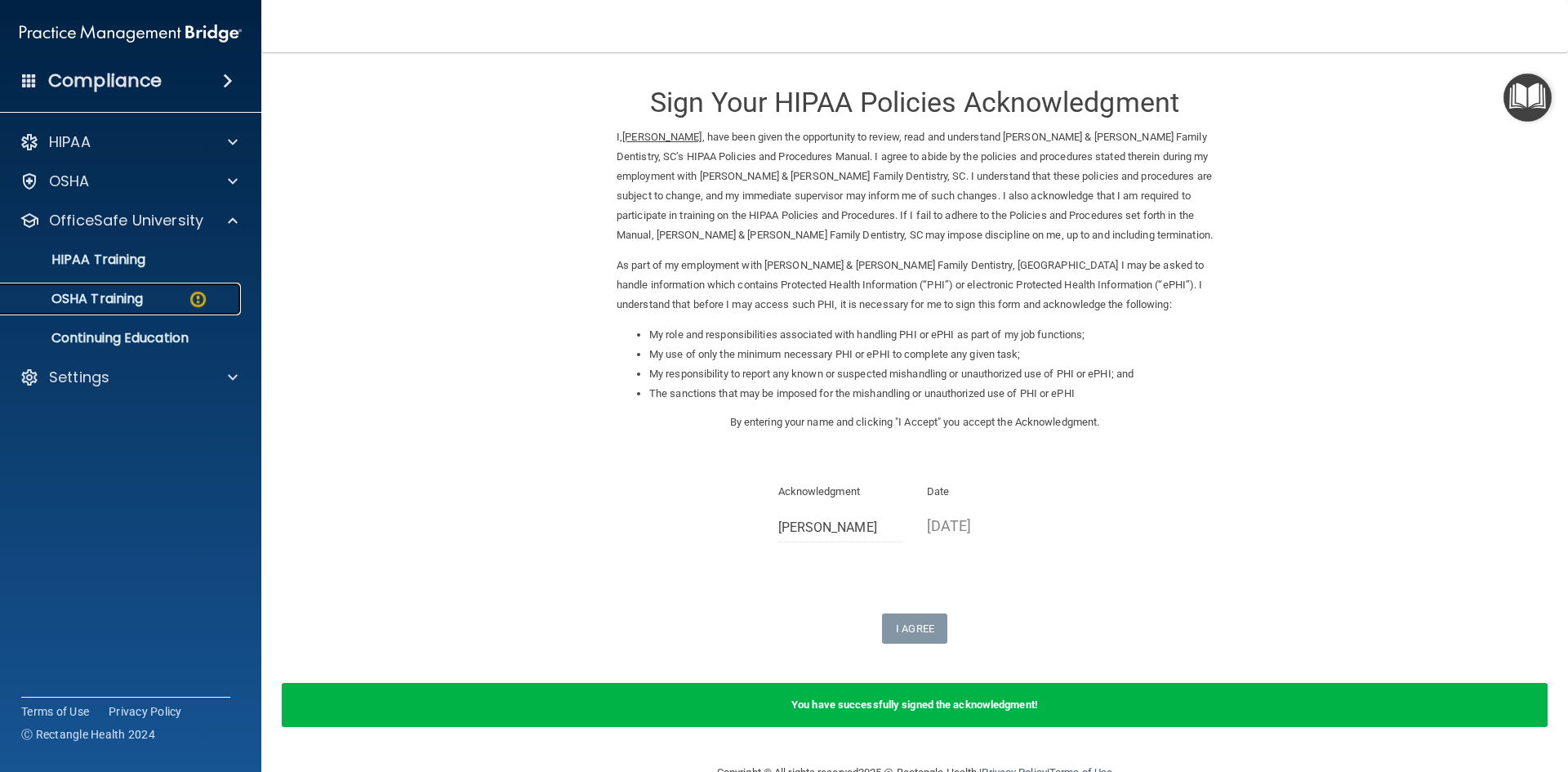
click at [193, 304] on img at bounding box center [198, 299] width 20 height 20
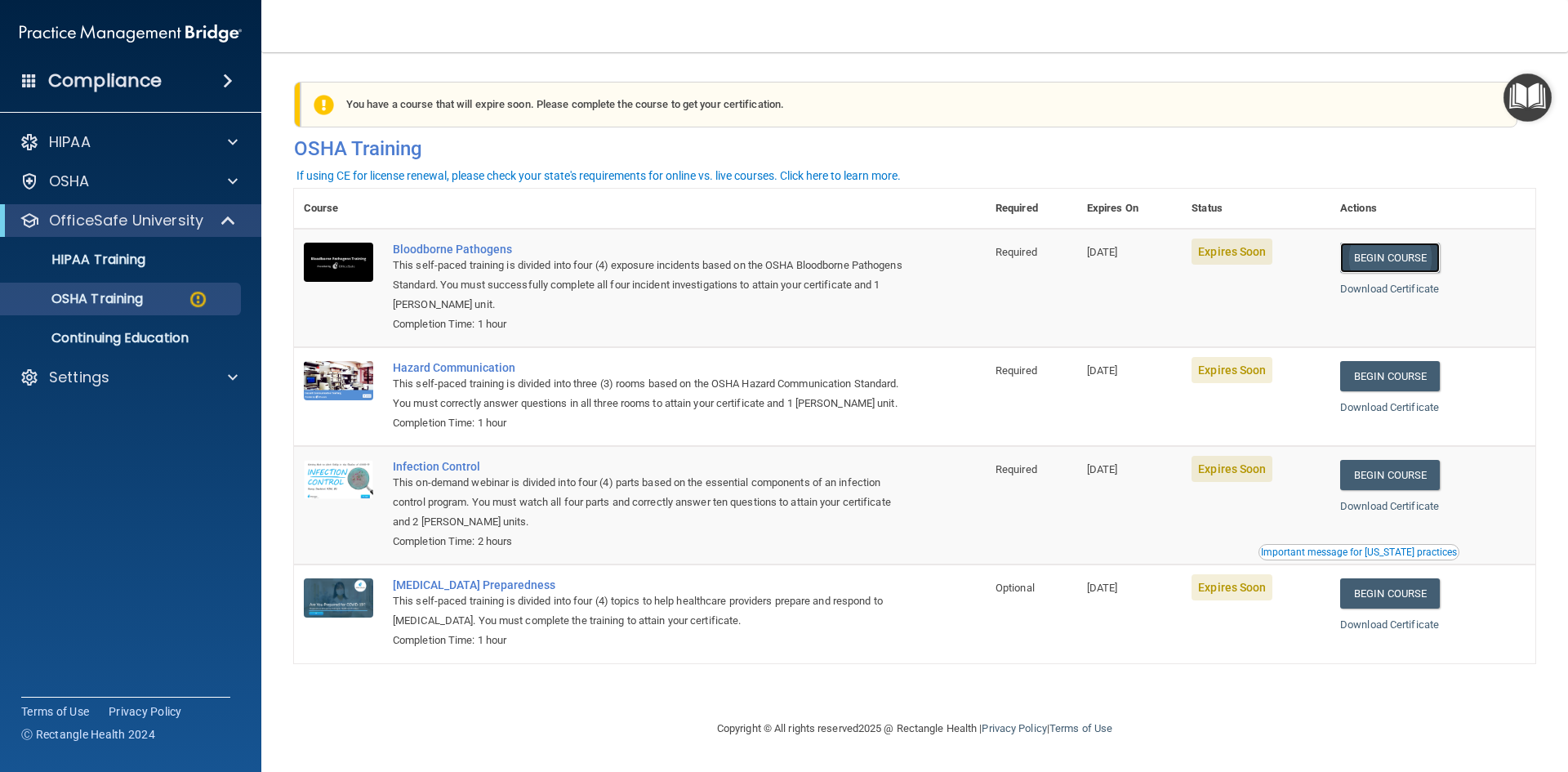
click at [1370, 266] on link "Begin Course" at bounding box center [1389, 257] width 100 height 30
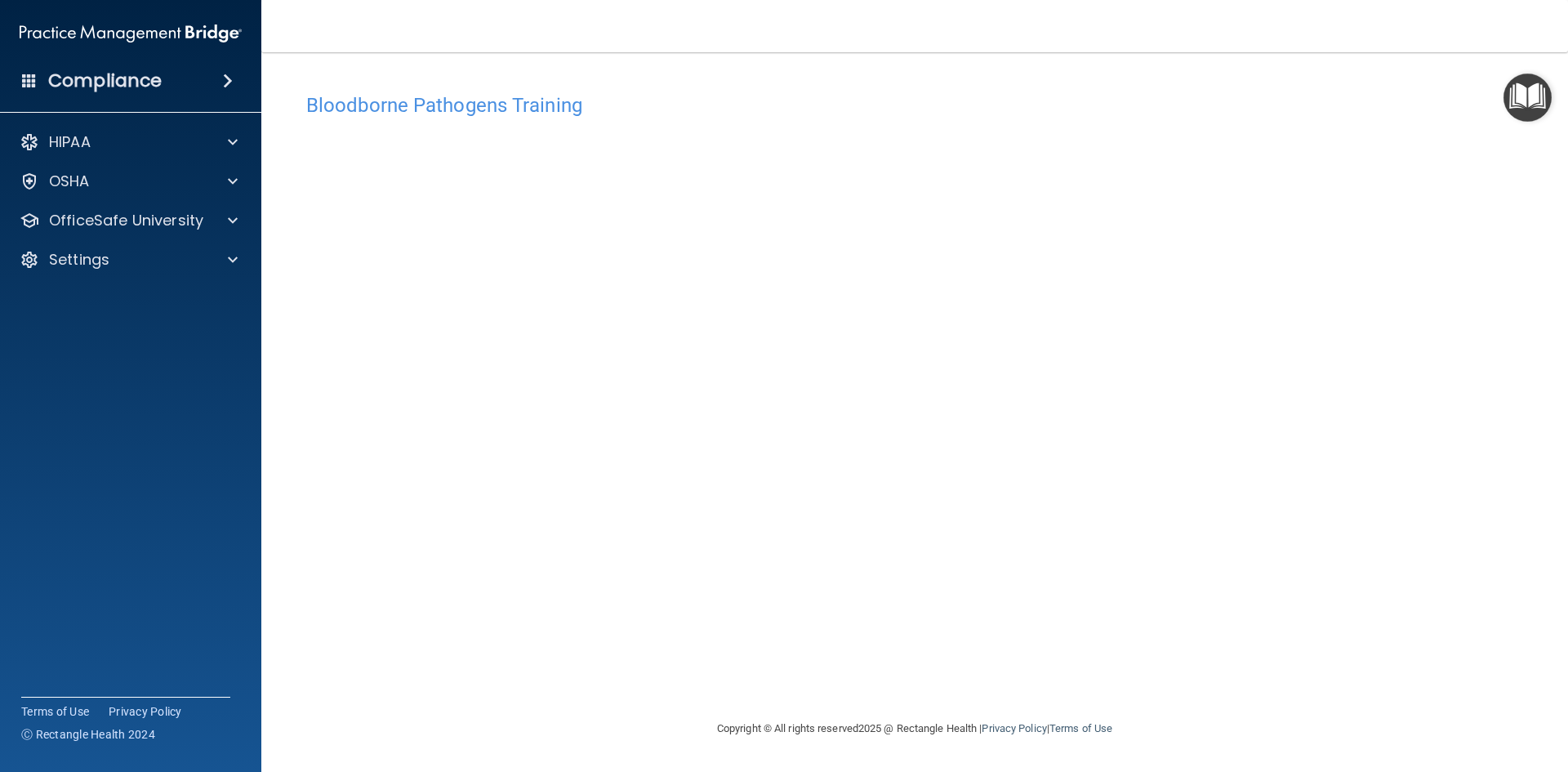
click at [282, 431] on main "Bloodborne Pathogens Training This course doesn’t expire until 09/04/2025. Are …" at bounding box center [914, 412] width 1307 height 719
click at [175, 188] on div "OSHA" at bounding box center [109, 181] width 203 height 19
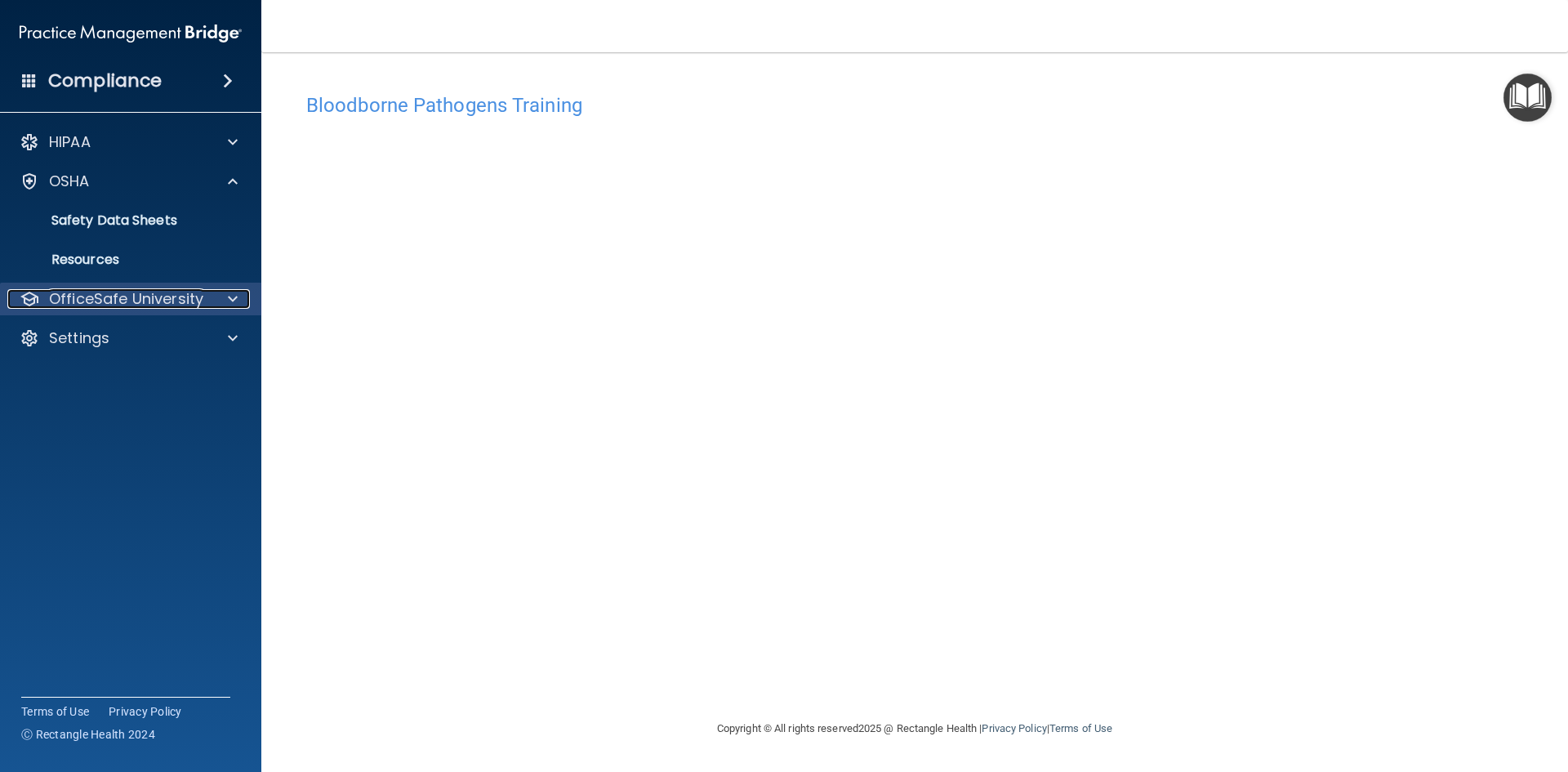
click at [185, 300] on p "OfficeSafe University" at bounding box center [126, 298] width 154 height 19
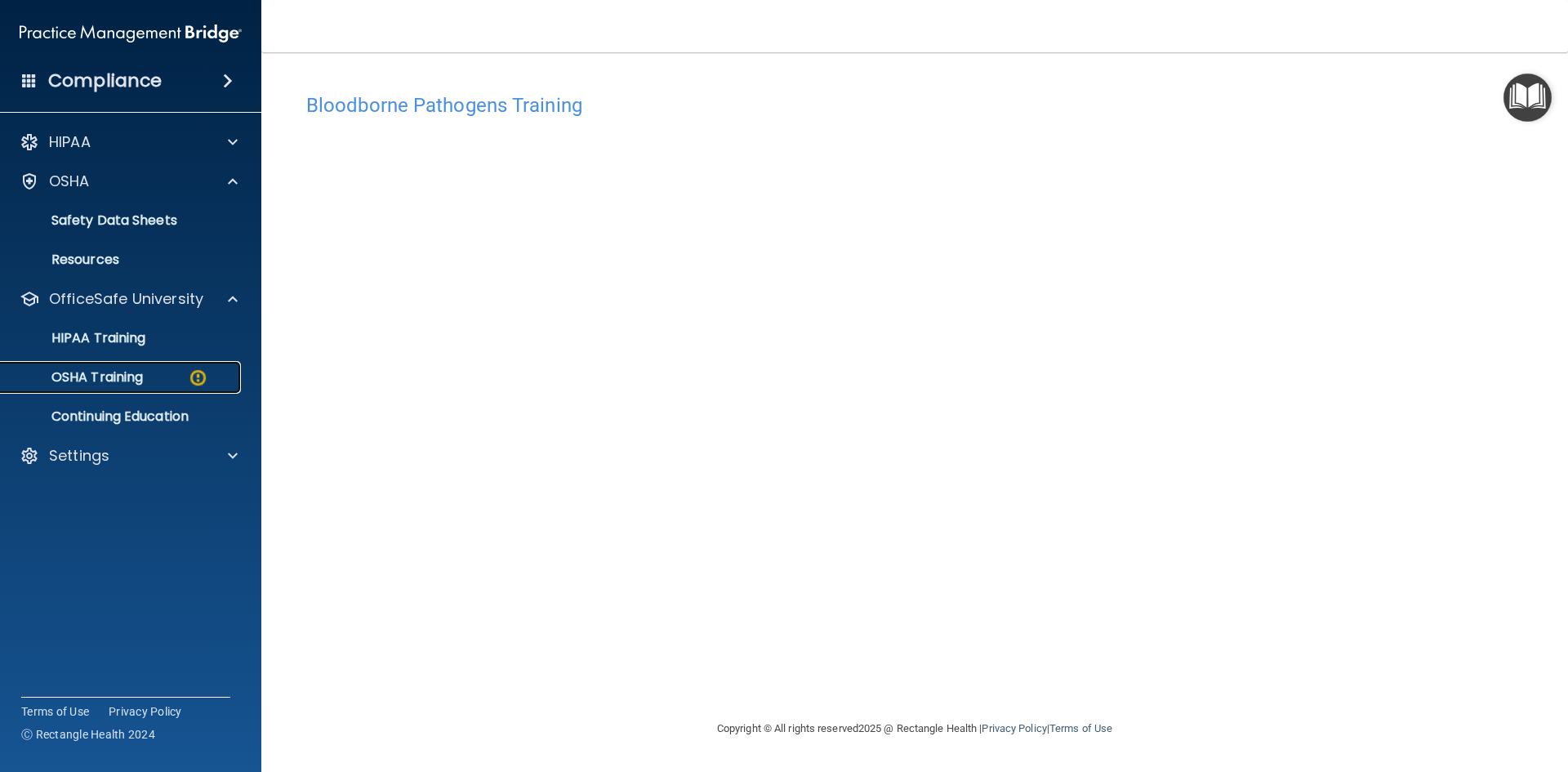
click at [163, 384] on div "OSHA Training" at bounding box center [122, 376] width 223 height 16
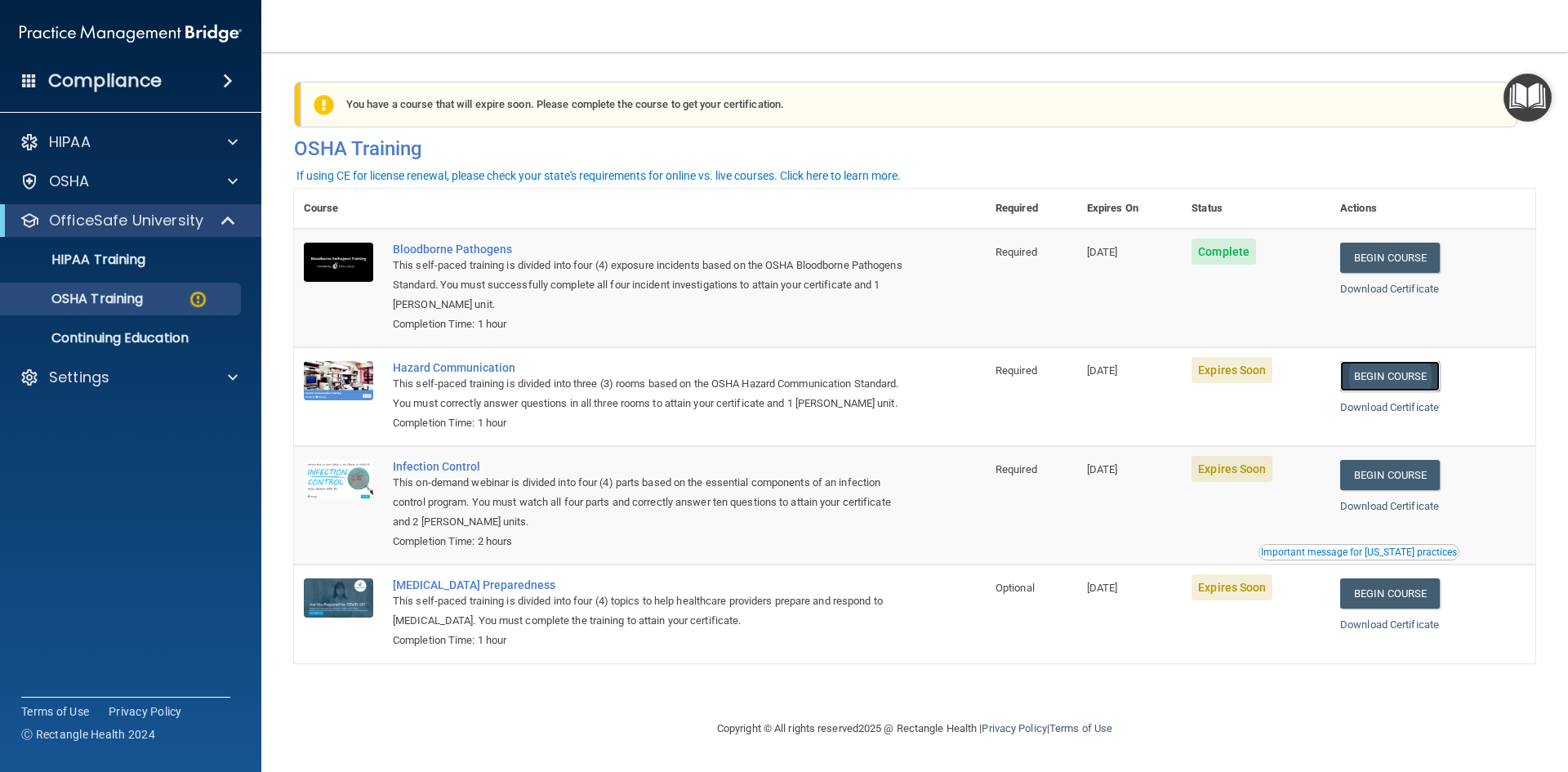
click at [1410, 380] on link "Begin Course" at bounding box center [1389, 376] width 100 height 30
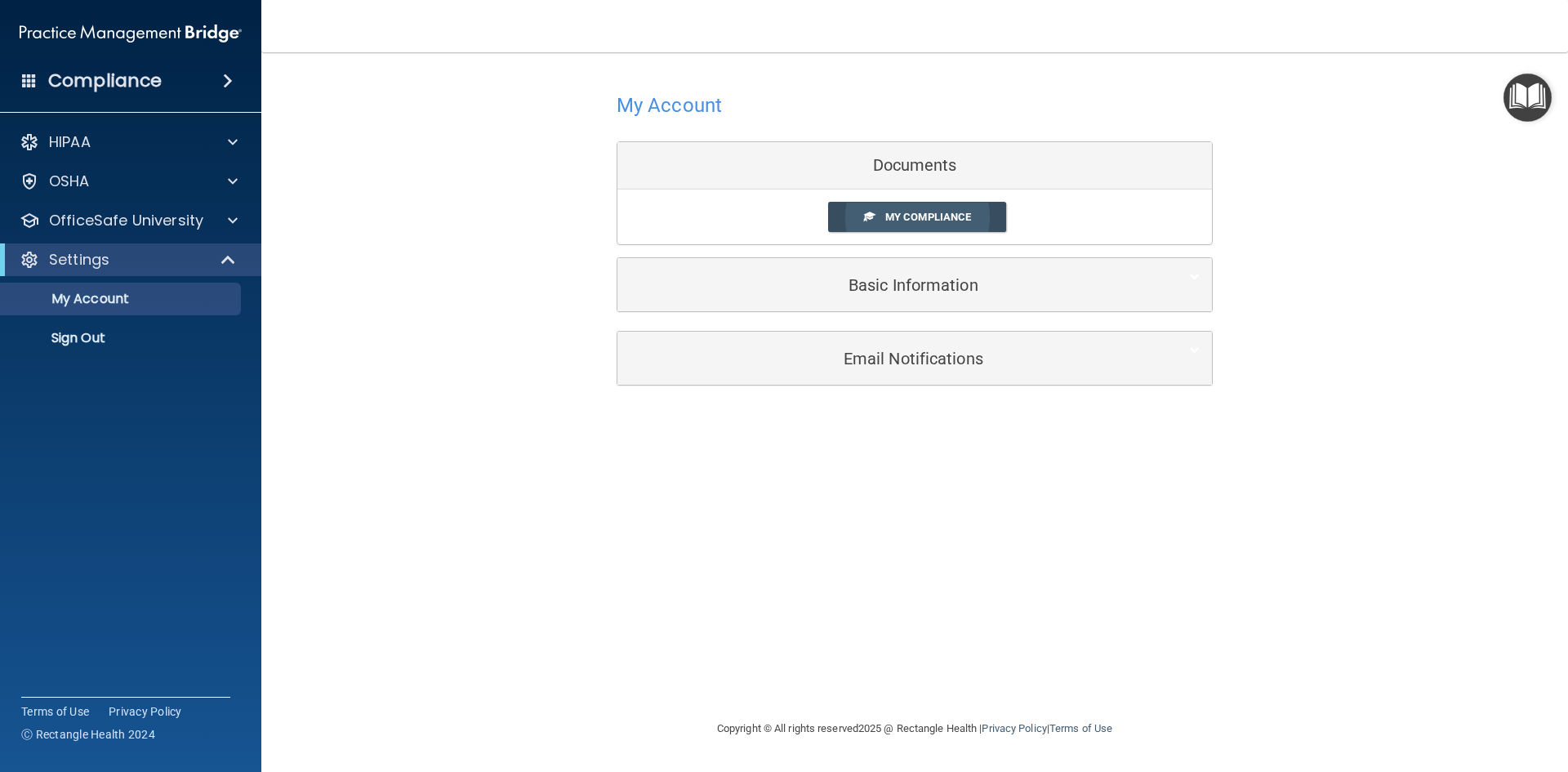
click at [944, 217] on span "My Compliance" at bounding box center [928, 216] width 85 height 13
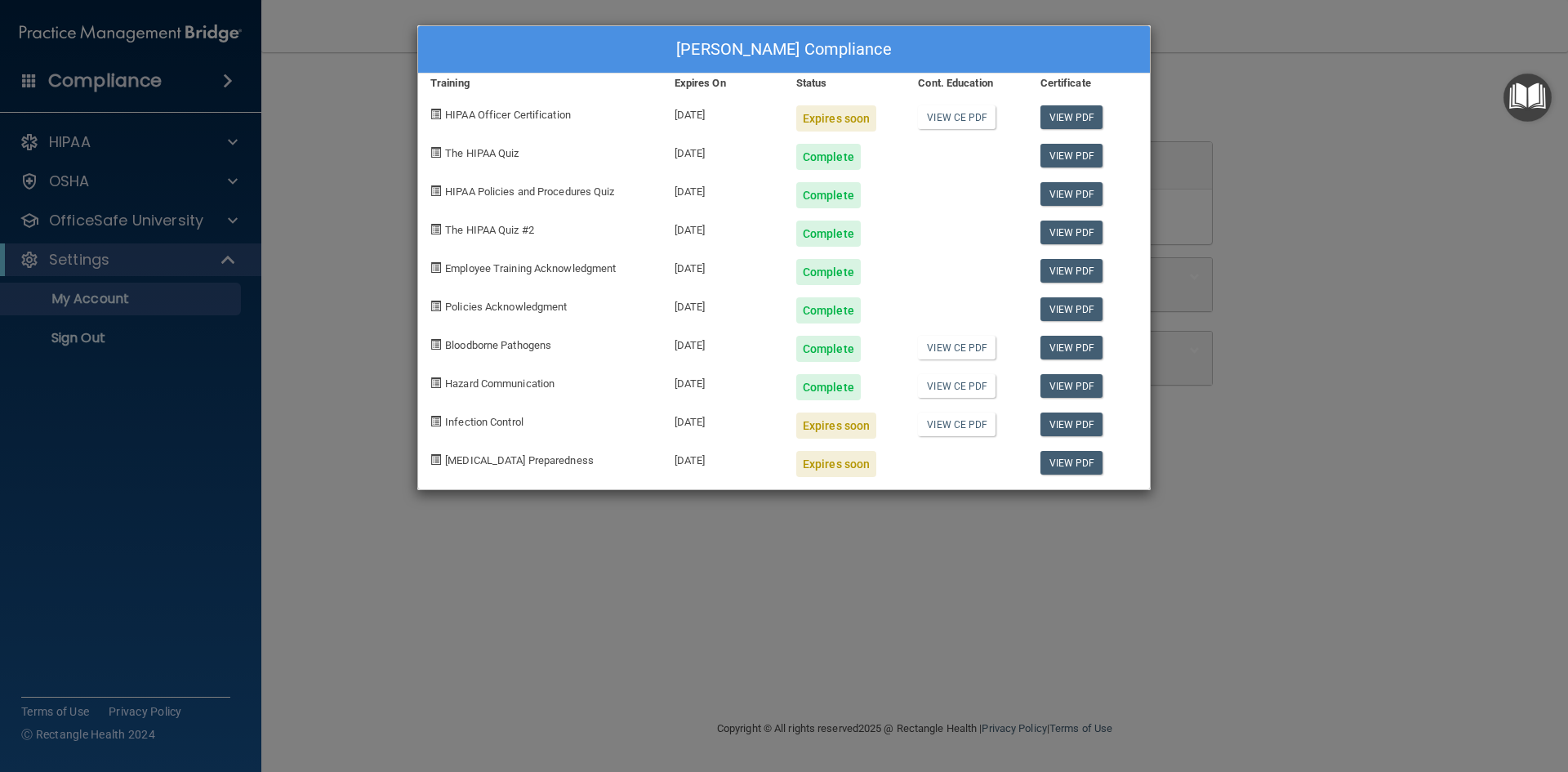
click at [867, 538] on div "Austin Davies's Compliance Training Expires On Status Cont. Education Certifica…" at bounding box center [784, 386] width 1568 height 772
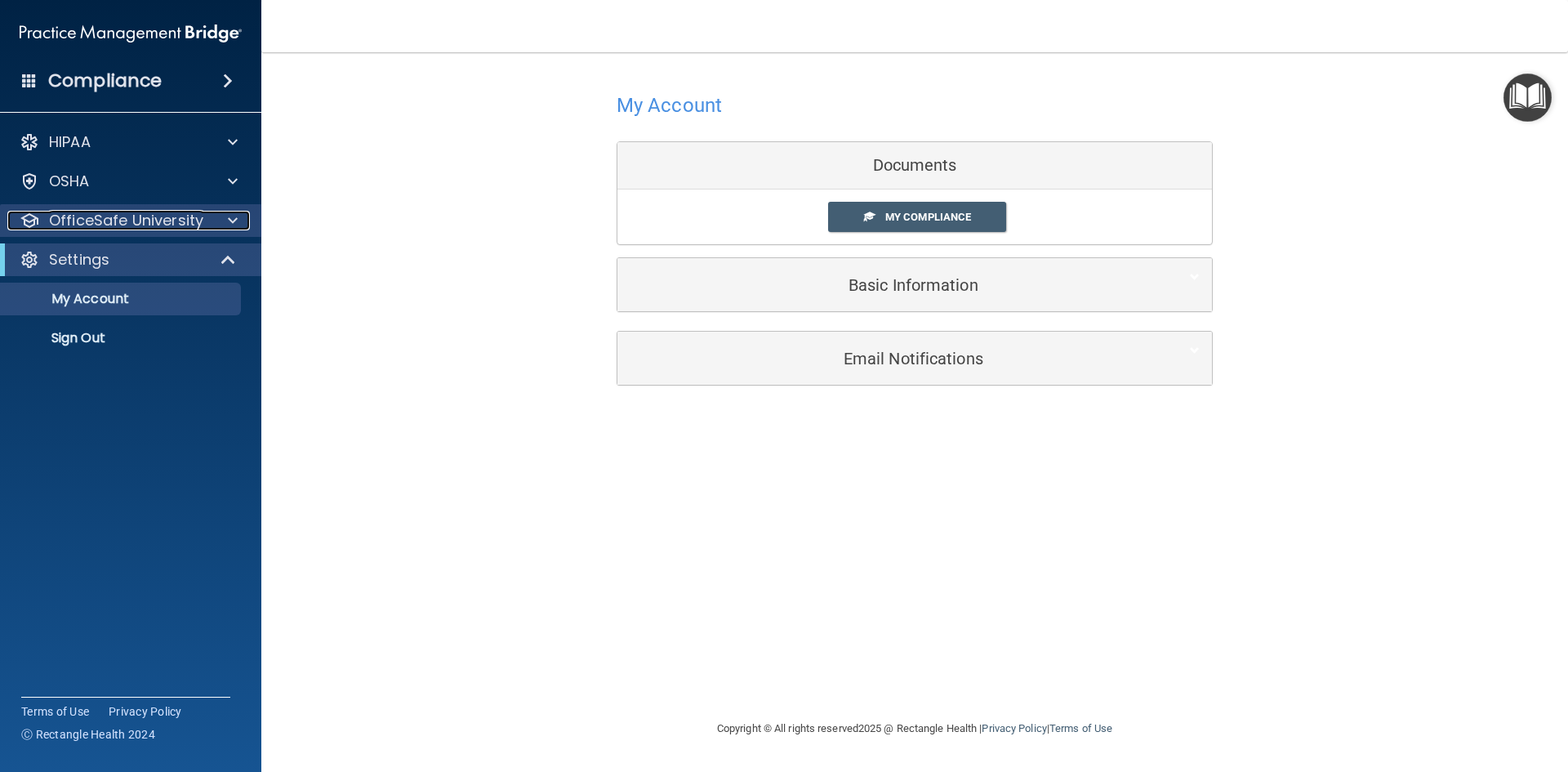
click at [224, 212] on div at bounding box center [230, 220] width 41 height 19
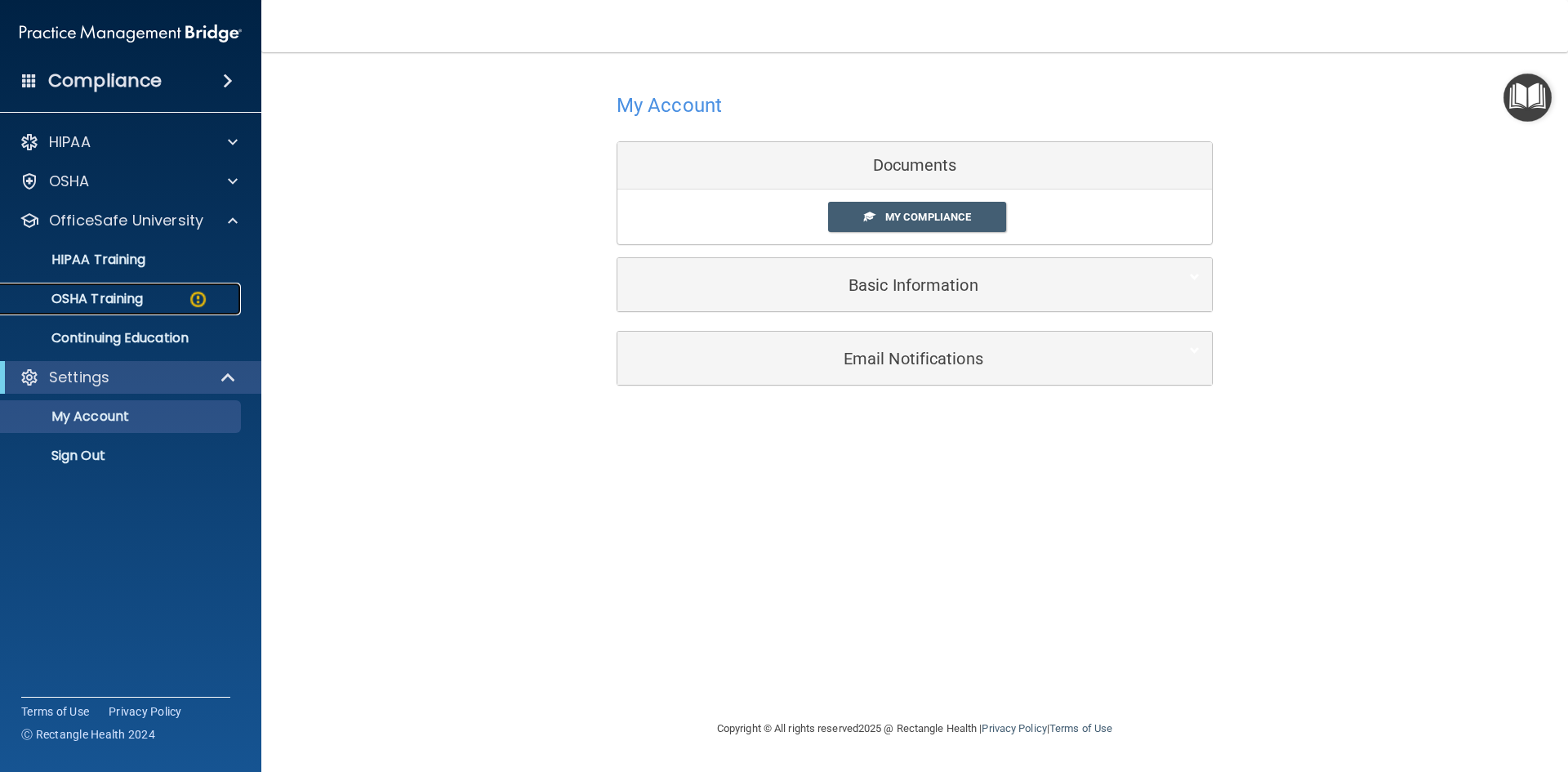
click at [179, 299] on div "OSHA Training" at bounding box center [122, 298] width 223 height 16
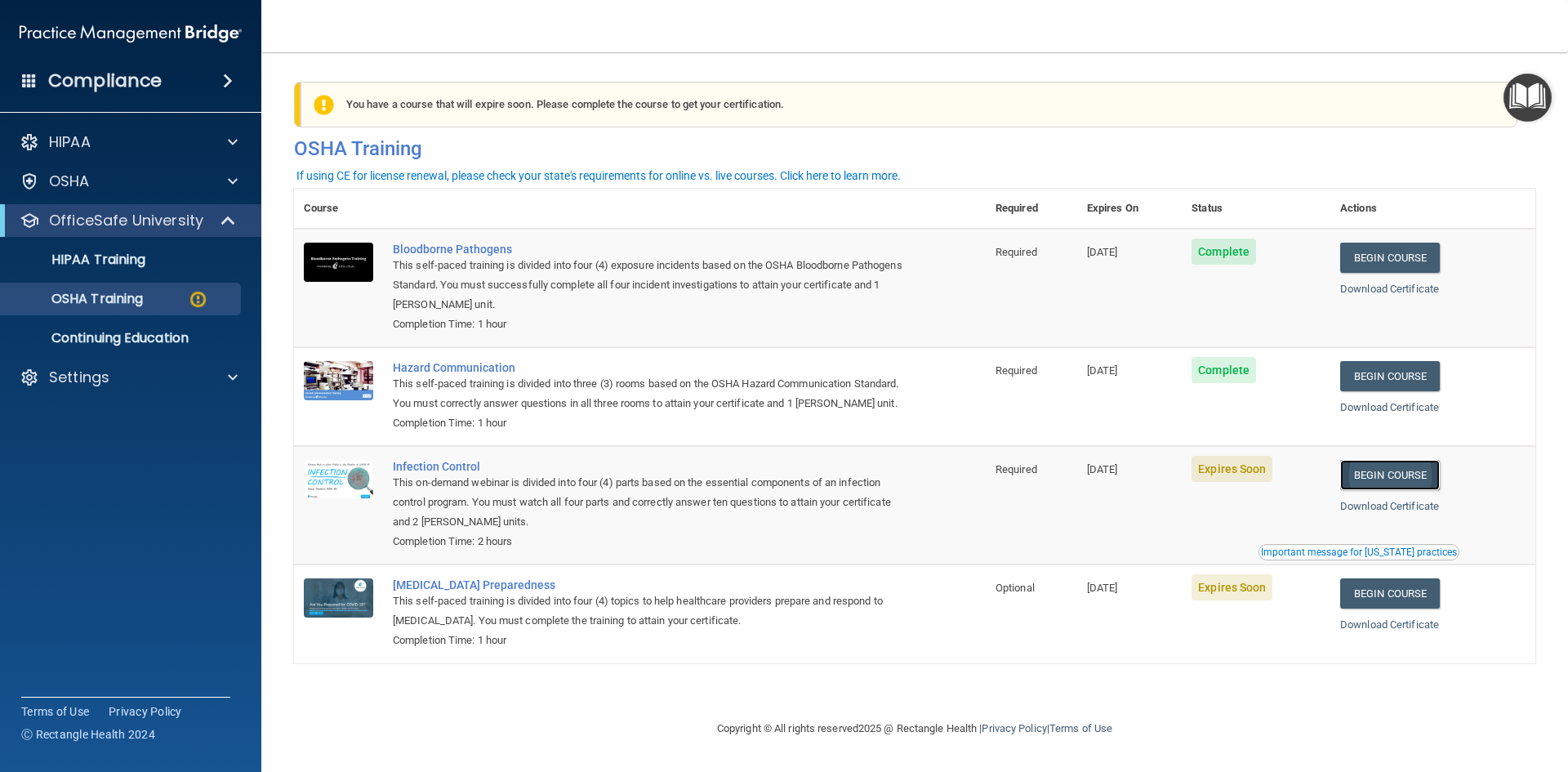
click at [1400, 488] on link "Begin Course" at bounding box center [1389, 475] width 100 height 30
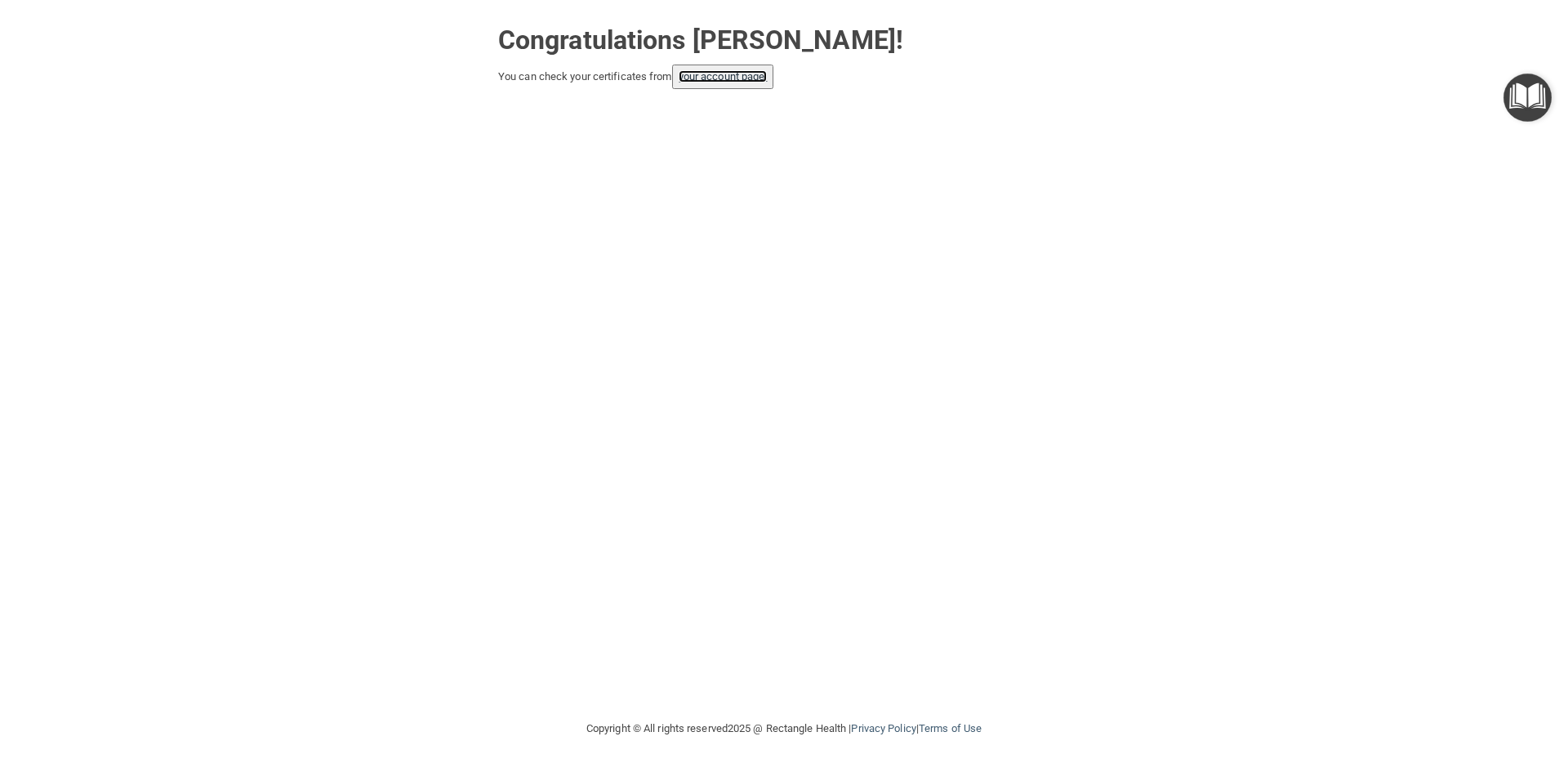
click at [720, 80] on link "your account page!" at bounding box center [723, 76] width 89 height 13
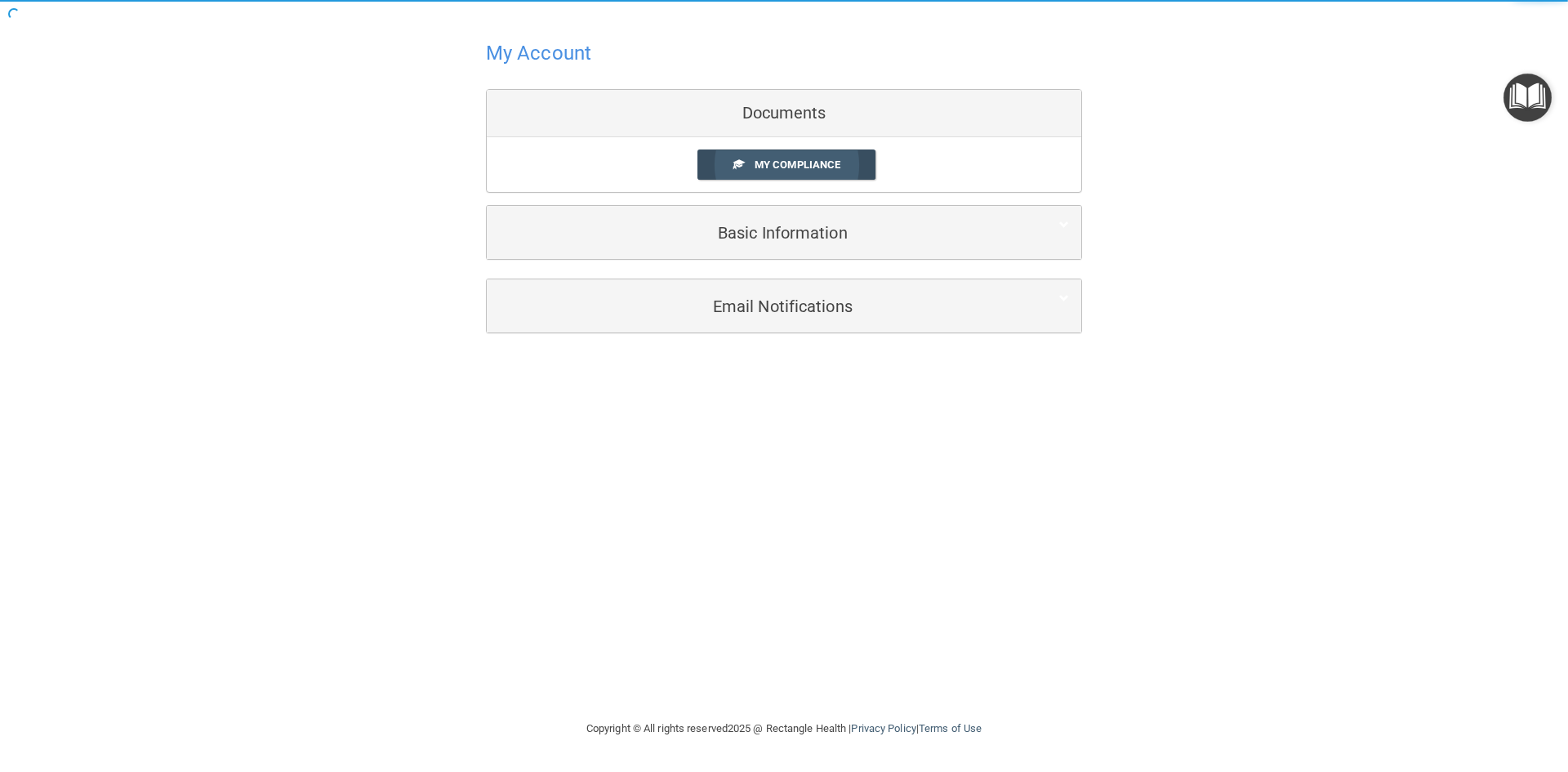
click at [805, 158] on span "My Compliance" at bounding box center [797, 164] width 85 height 13
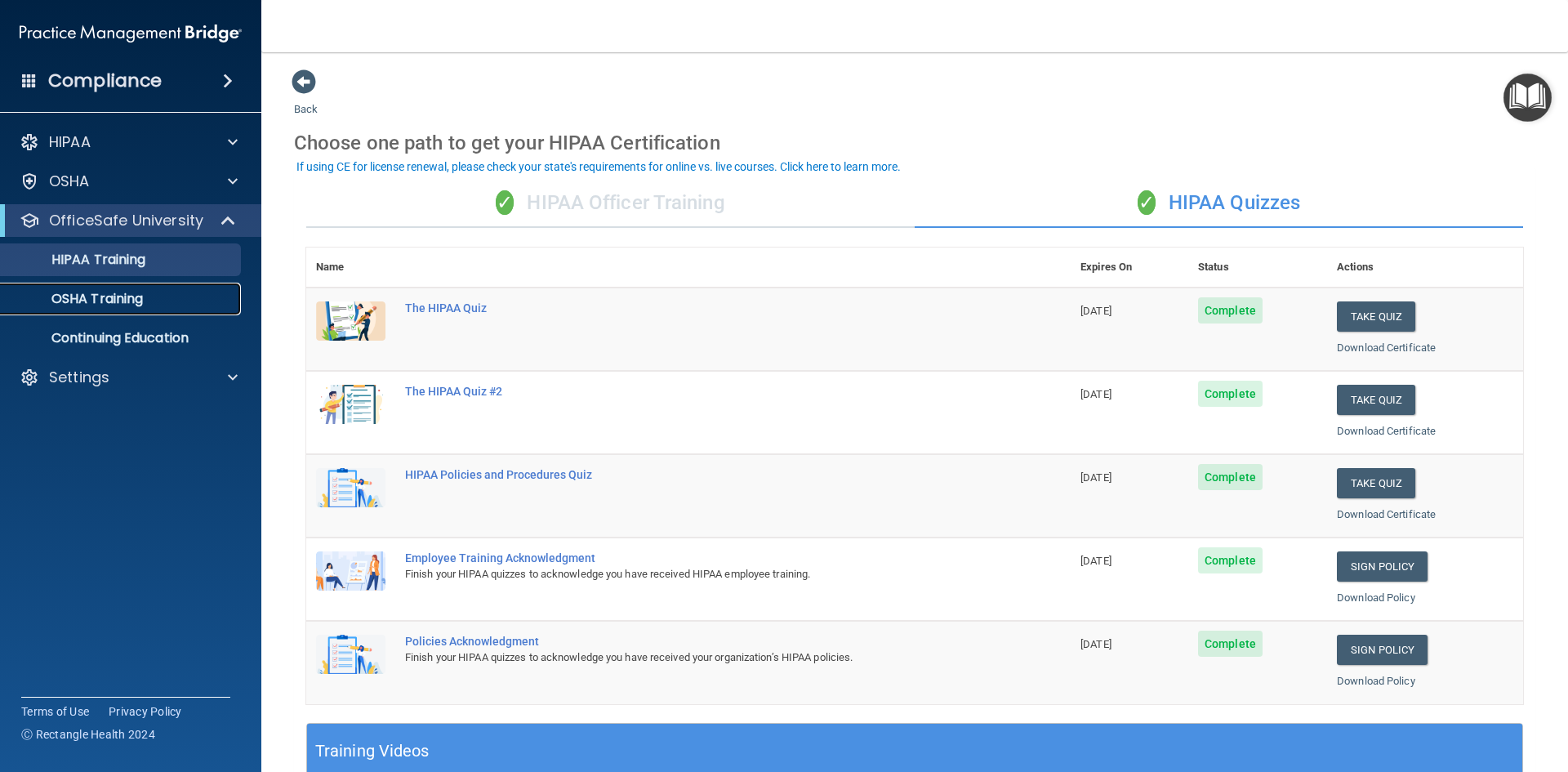
click at [165, 287] on link "OSHA Training" at bounding box center [112, 298] width 257 height 33
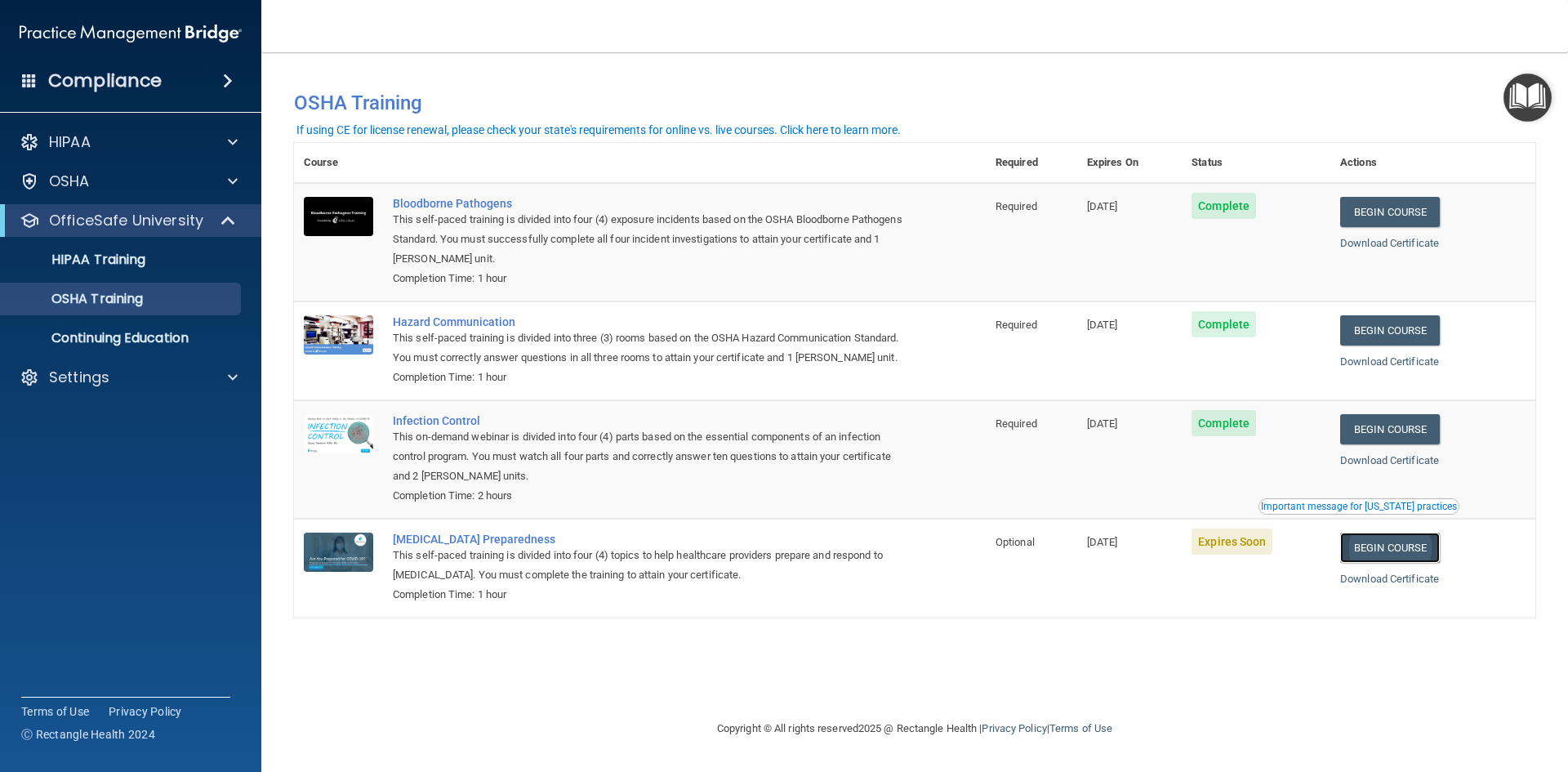
click at [1399, 562] on link "Begin Course" at bounding box center [1389, 547] width 100 height 30
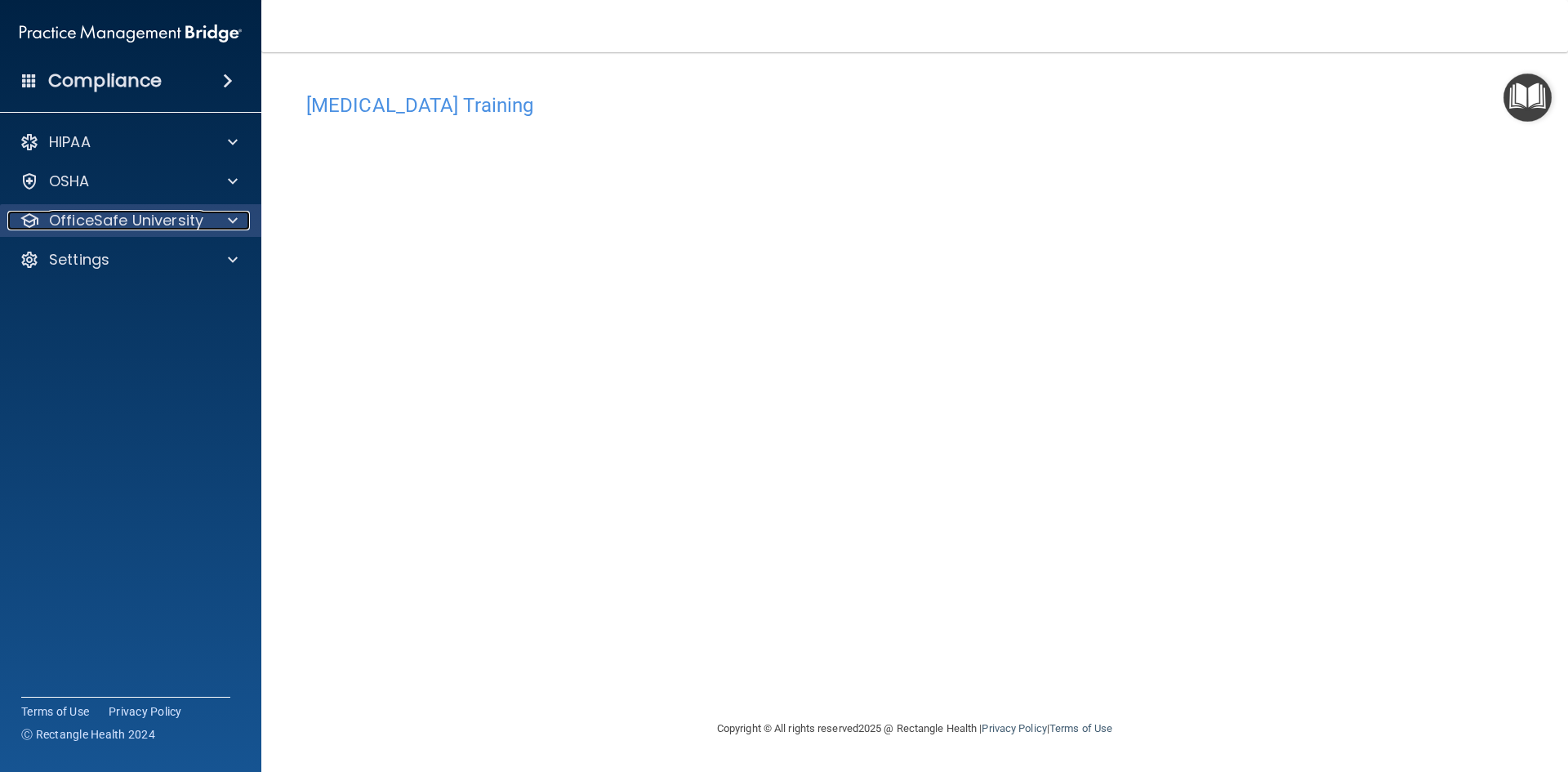
click at [230, 225] on span at bounding box center [233, 220] width 10 height 19
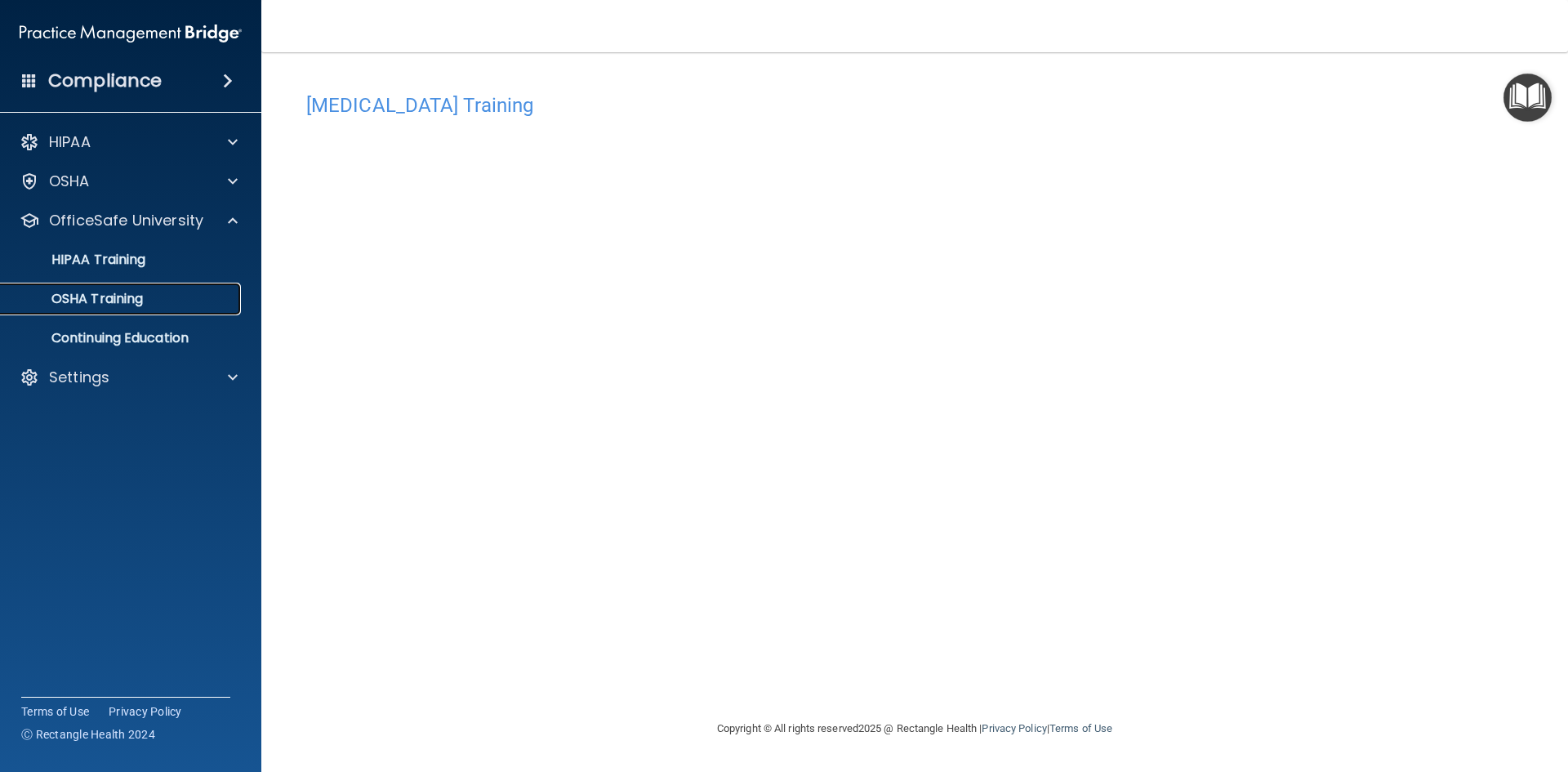
click at [224, 292] on div "OSHA Training" at bounding box center [122, 298] width 223 height 16
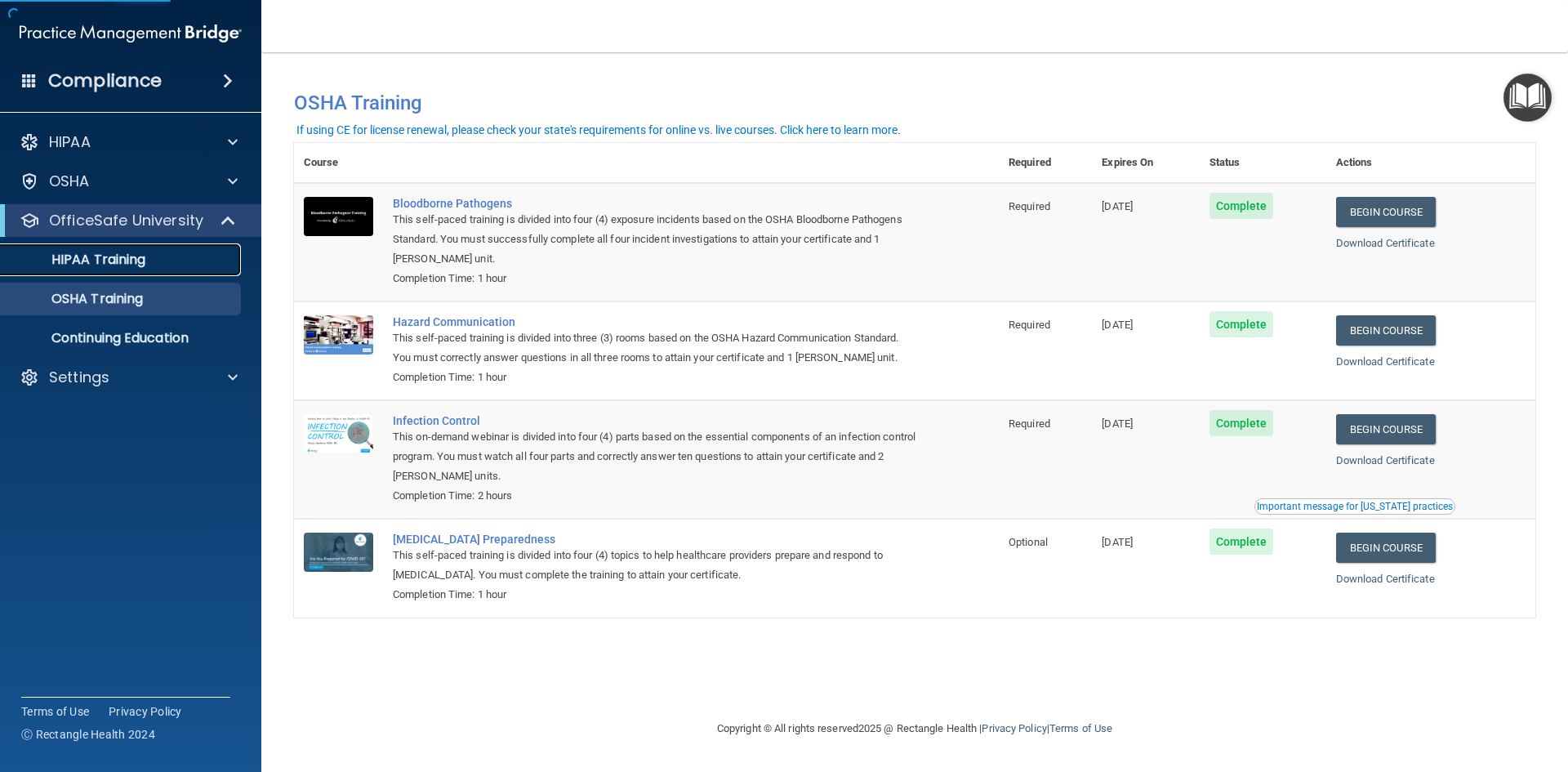
click at [200, 255] on div "HIPAA Training" at bounding box center [122, 259] width 223 height 16
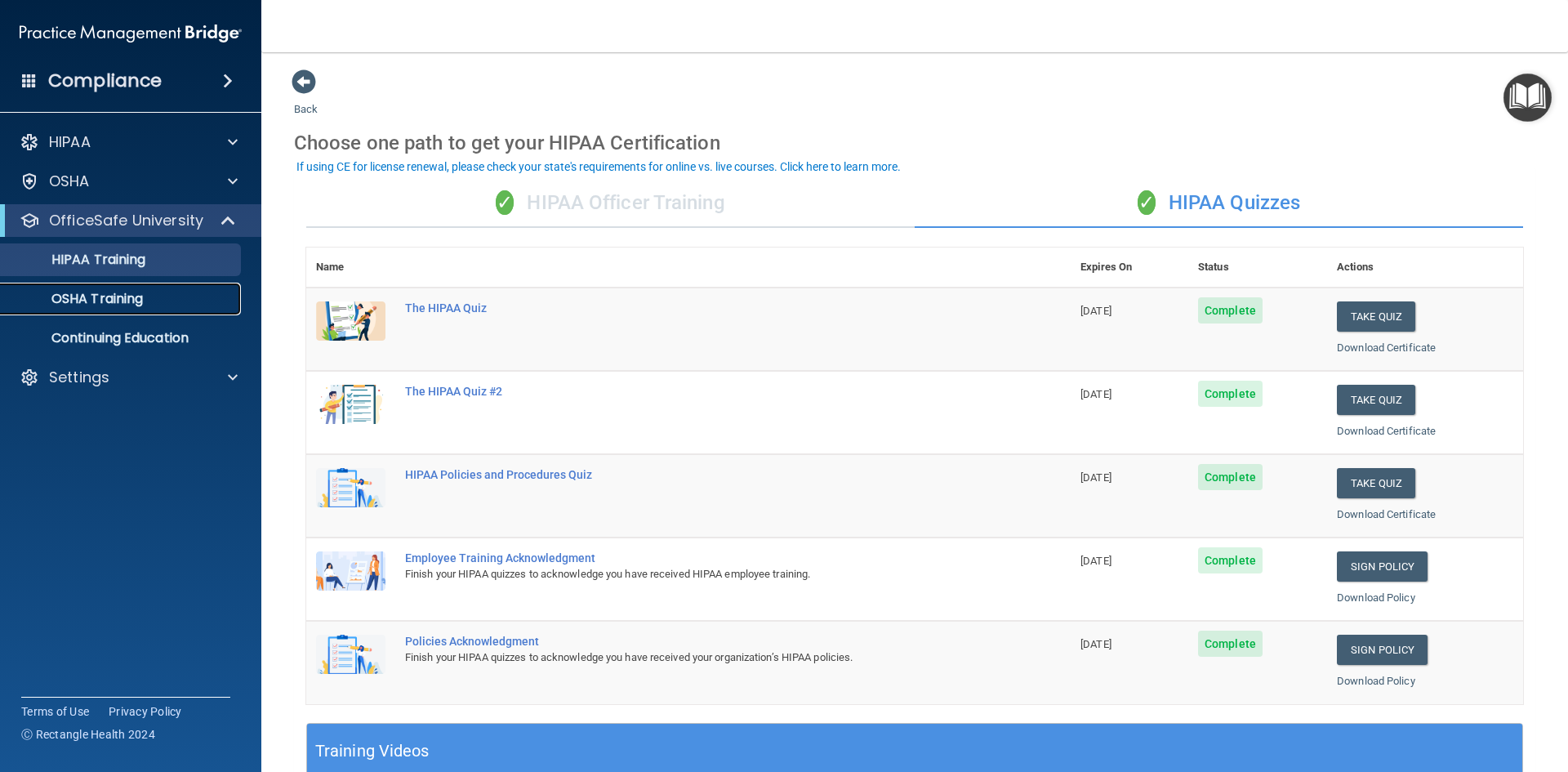
click at [191, 299] on div "OSHA Training" at bounding box center [122, 298] width 223 height 16
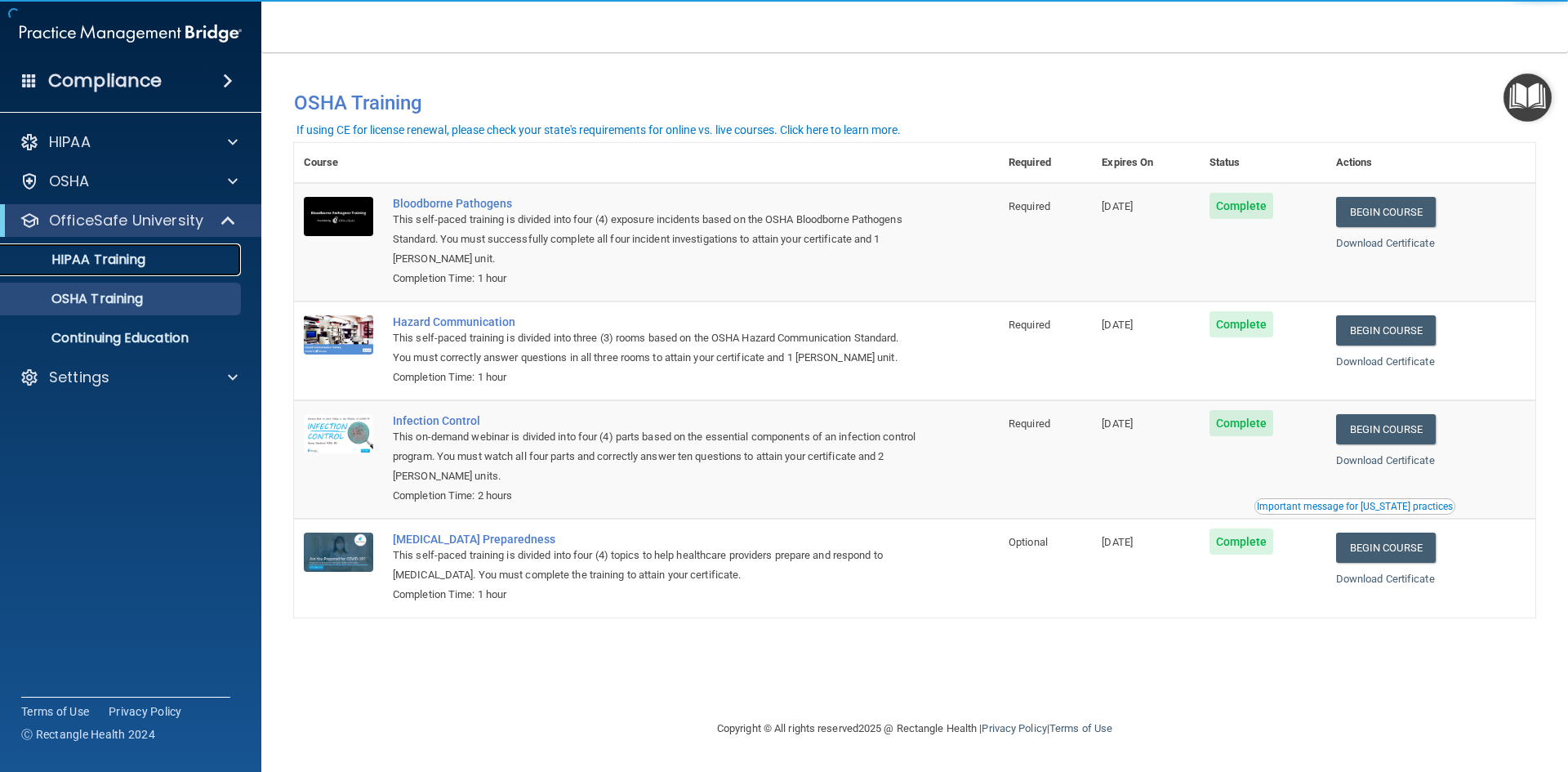
click at [80, 260] on p "HIPAA Training" at bounding box center [78, 259] width 135 height 16
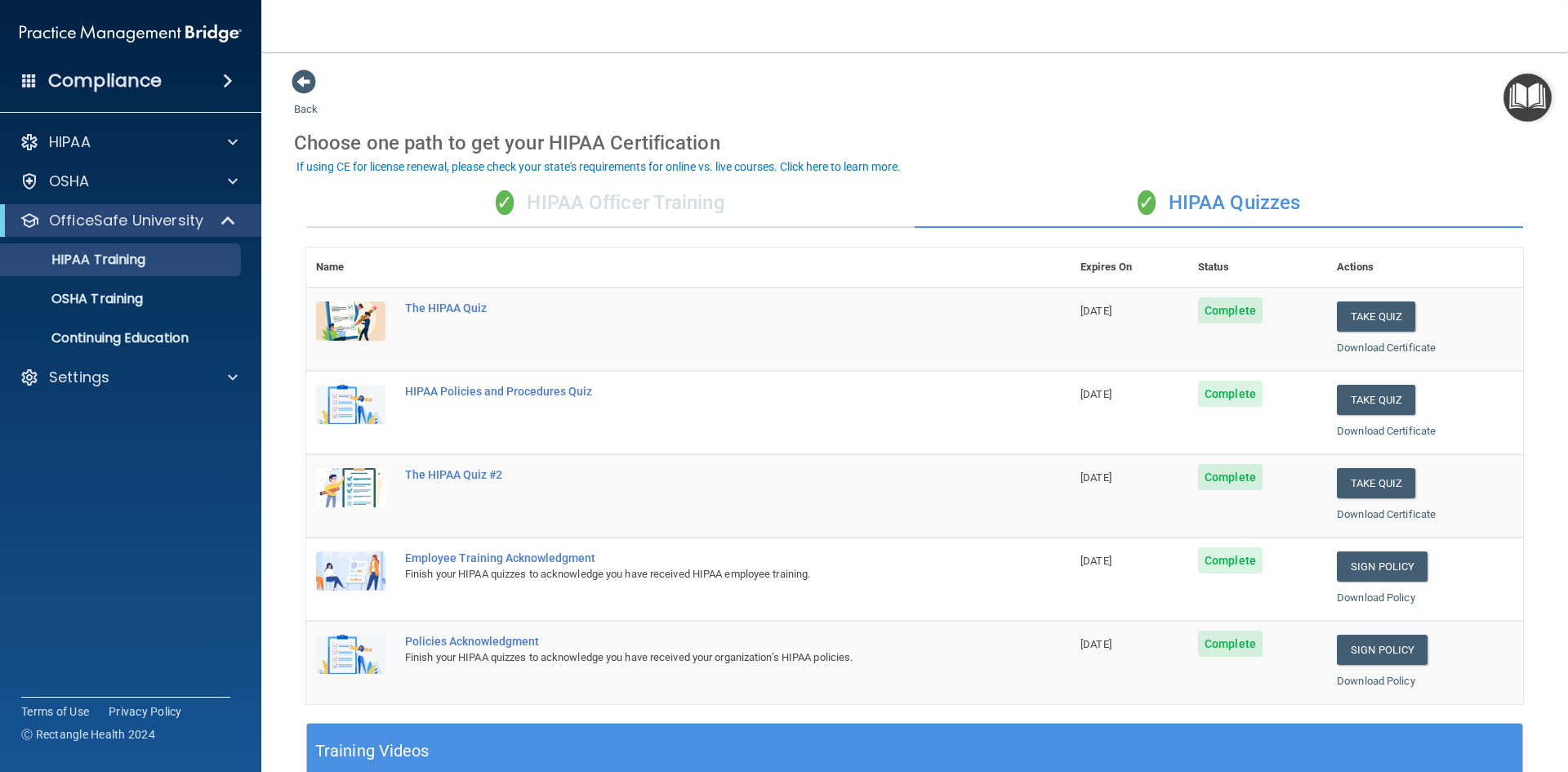
click at [780, 207] on div "✓ HIPAA Officer Training" at bounding box center [610, 203] width 608 height 49
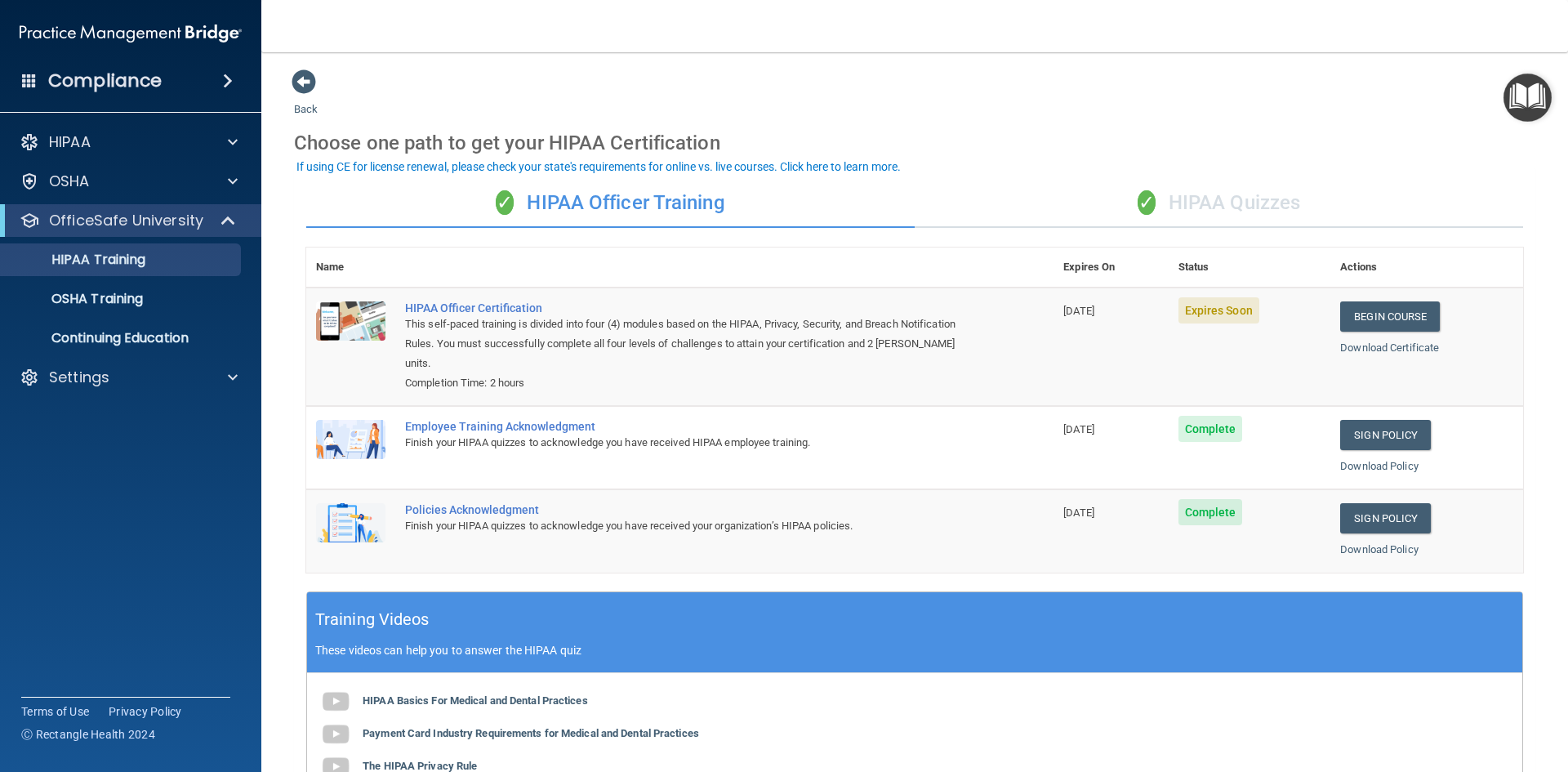
click at [1234, 211] on div "✓ HIPAA Quizzes" at bounding box center [1219, 203] width 608 height 49
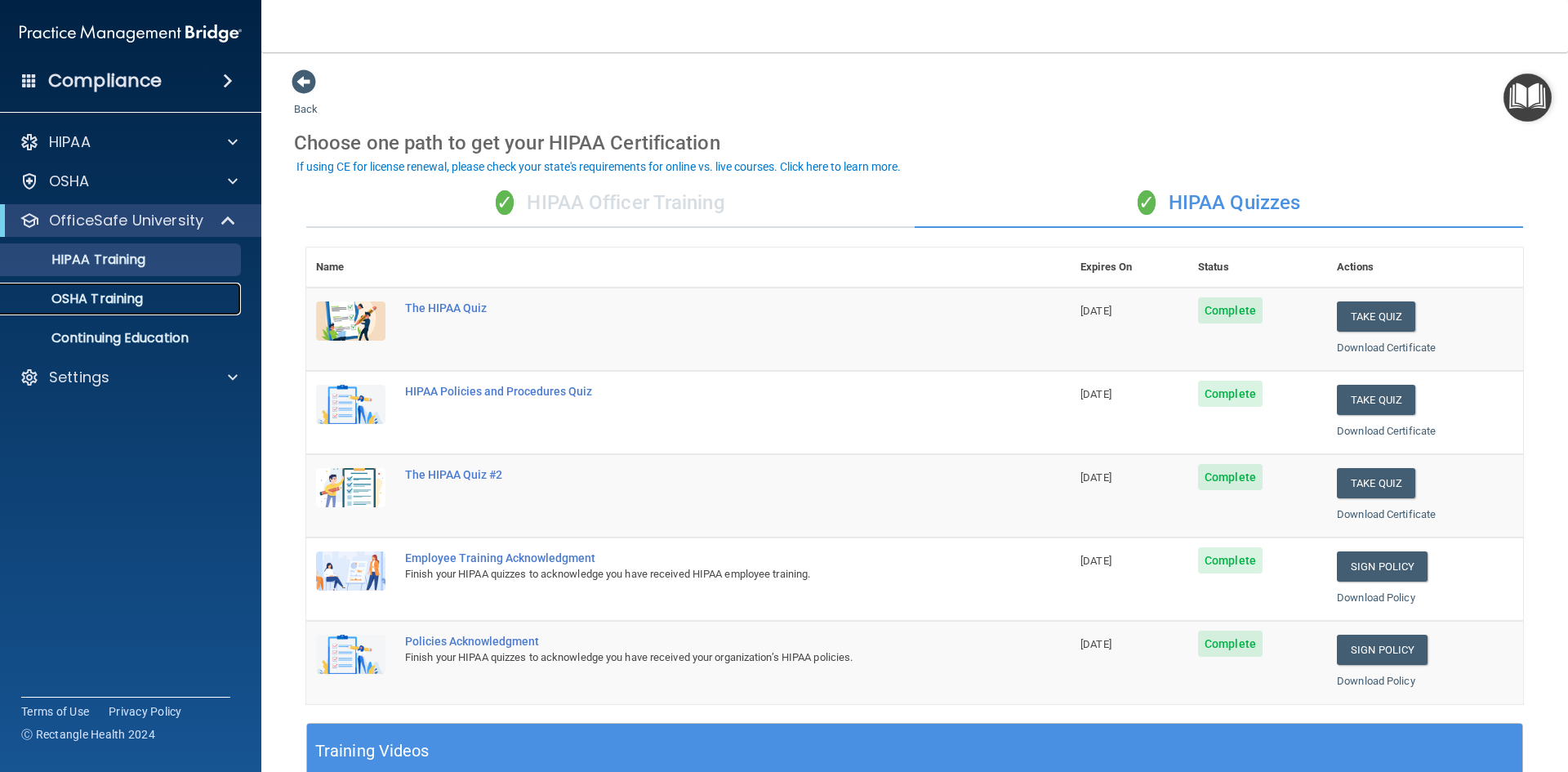
click at [143, 297] on p "OSHA Training" at bounding box center [77, 298] width 132 height 16
